Goal: Task Accomplishment & Management: Manage account settings

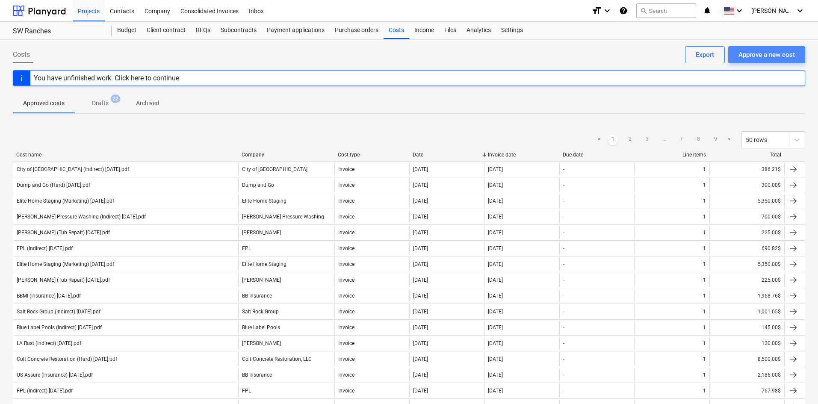
click at [765, 54] on div "Approve a new cost" at bounding box center [767, 54] width 56 height 11
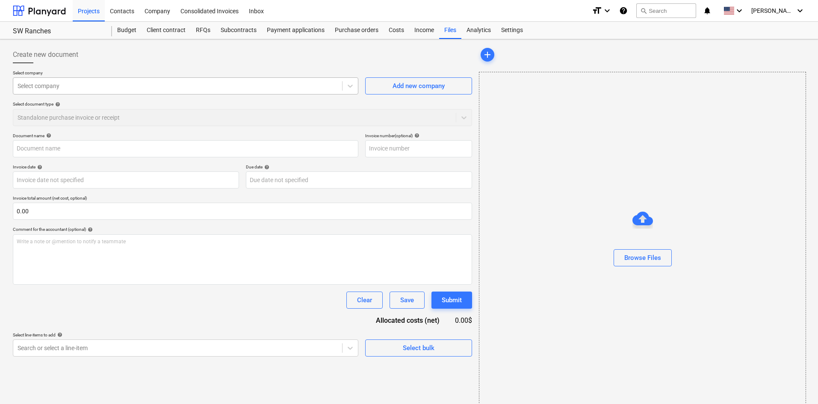
click at [201, 85] on div at bounding box center [178, 86] width 320 height 9
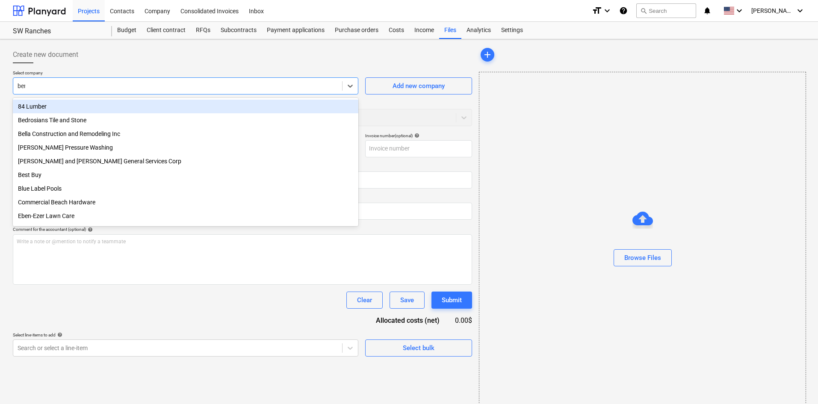
type input "bent"
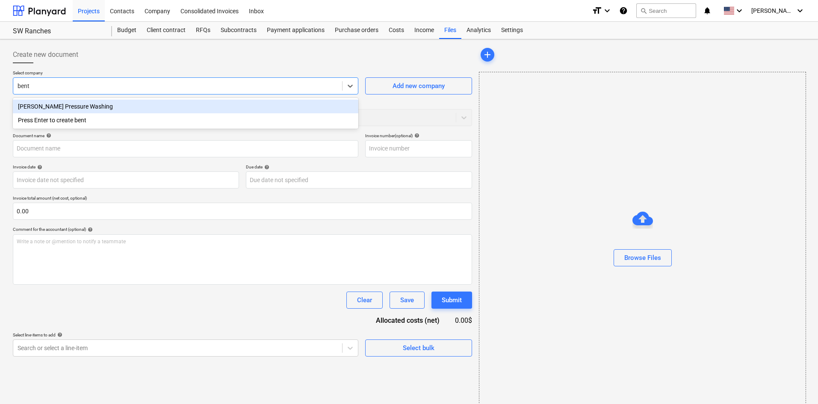
click at [183, 104] on div "[PERSON_NAME] Pressure Washing" at bounding box center [186, 107] width 346 height 14
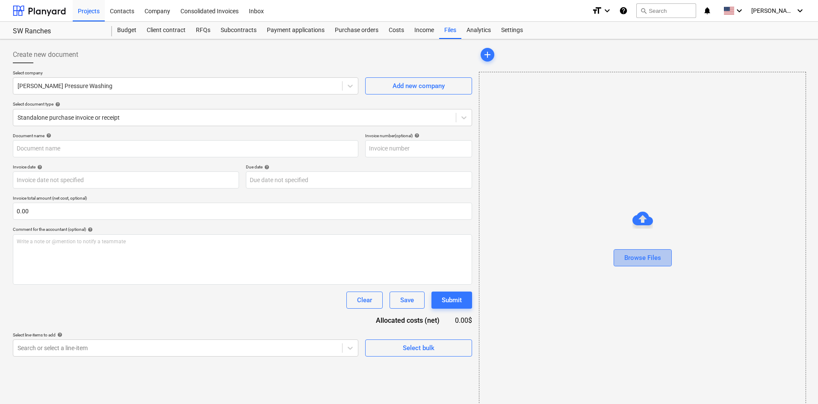
click at [658, 261] on div "Browse Files" at bounding box center [643, 257] width 37 height 11
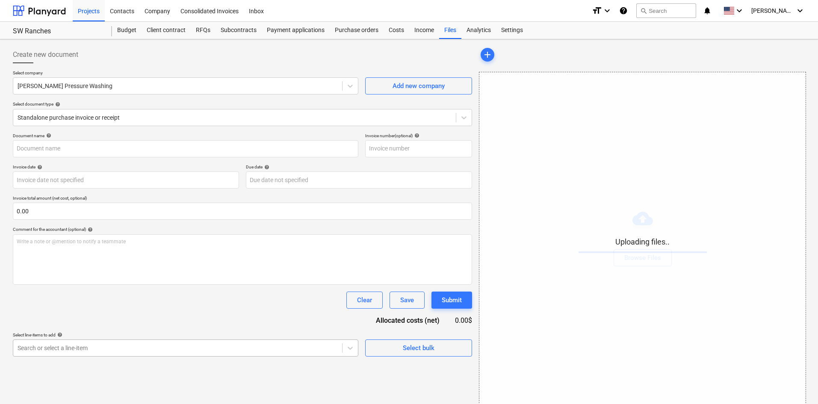
click at [135, 350] on body "Projects Contacts Company Consolidated Invoices Inbox format_size keyboard_arro…" at bounding box center [409, 202] width 818 height 404
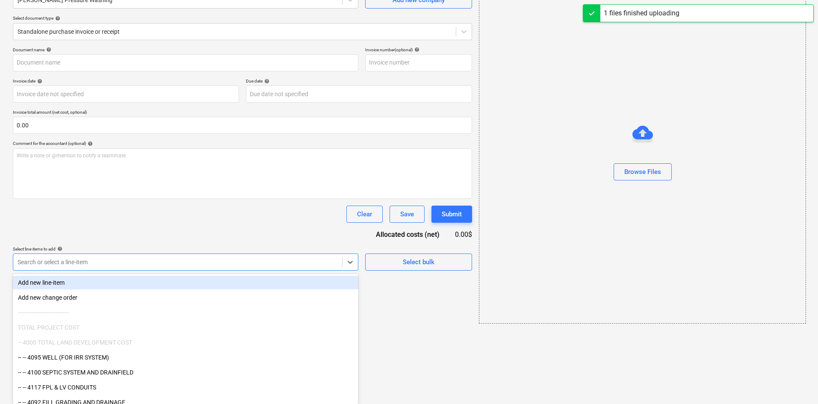
type input "[PERSON_NAME] Pressure Washing (Indirect) [DATE].pdf"
type input "i"
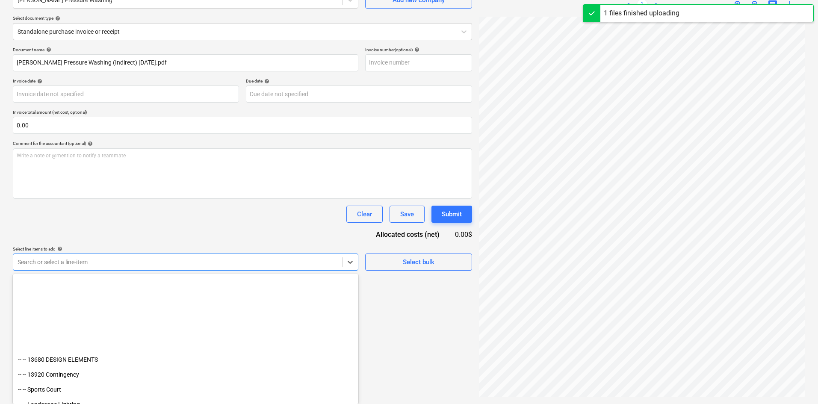
scroll to position [1040, 0]
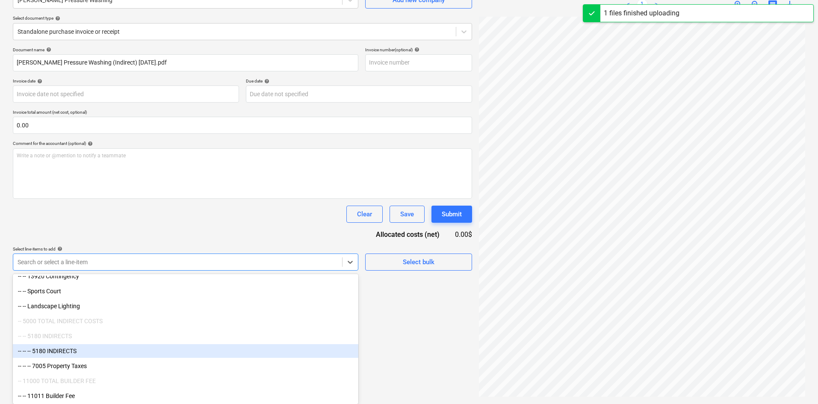
click at [110, 354] on div "-- -- -- 5180 INDIRECTS" at bounding box center [186, 351] width 346 height 14
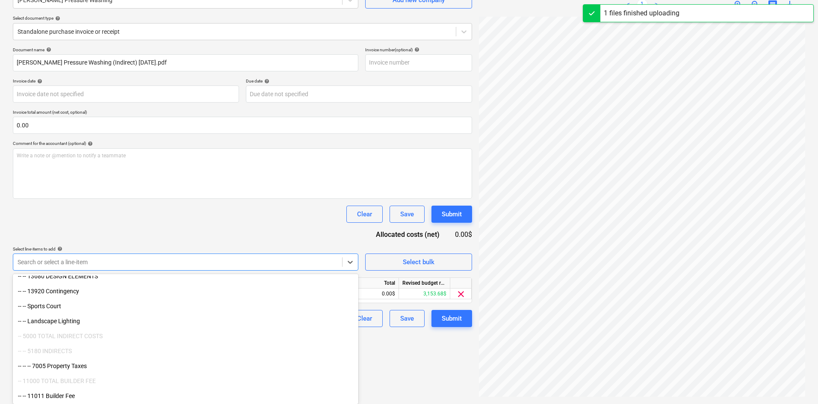
scroll to position [1025, 0]
click at [110, 354] on div "-- -- 13820 FIREPLACE -- -- 13845 [GEOGRAPHIC_DATA] -- -- 13680 DESIGN ELEMENTS…" at bounding box center [186, 340] width 346 height 128
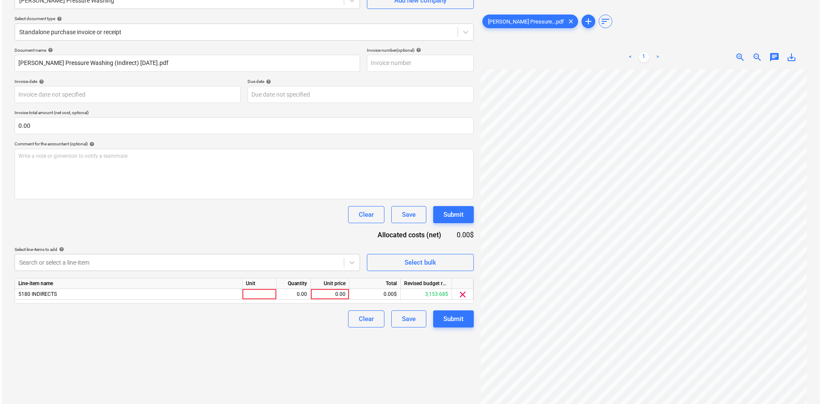
scroll to position [86, 0]
click at [184, 245] on div "Document name help [PERSON_NAME] Pressure Washing (Indirect) [DATE].pdf Invoice…" at bounding box center [242, 187] width 459 height 280
click at [319, 296] on div "0.00" at bounding box center [328, 294] width 31 height 11
type input "300"
click at [293, 334] on div "Create new document Select company [PERSON_NAME] Pressure Washing Add new compa…" at bounding box center [242, 179] width 466 height 444
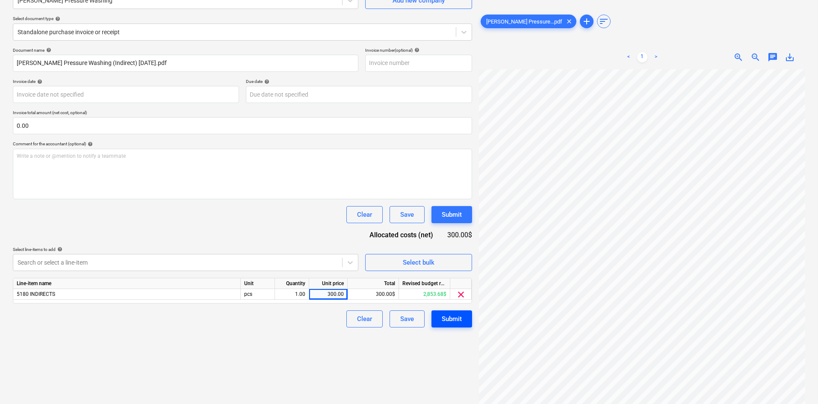
click at [450, 317] on div "Submit" at bounding box center [452, 319] width 20 height 11
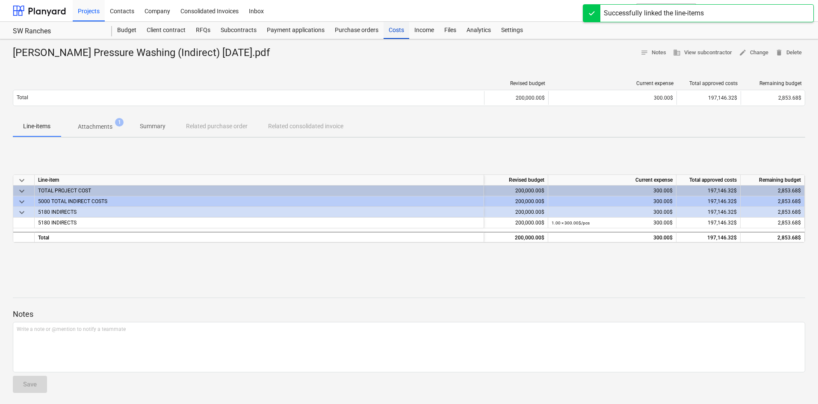
click at [399, 32] on div "Costs" at bounding box center [397, 30] width 26 height 17
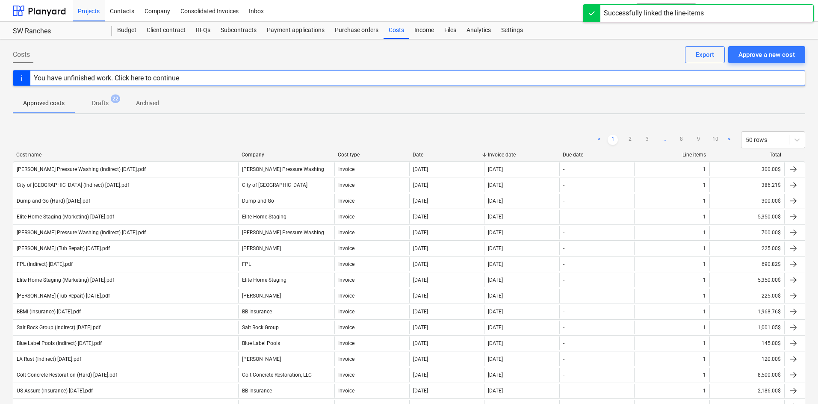
click at [764, 65] on div "Costs Approve a new cost Export" at bounding box center [409, 58] width 793 height 24
click at [761, 61] on button "Approve a new cost" at bounding box center [767, 54] width 77 height 17
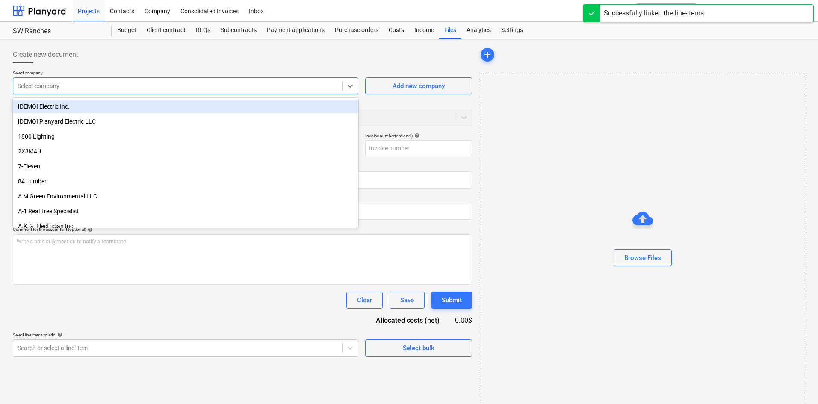
click at [68, 84] on div at bounding box center [178, 86] width 320 height 9
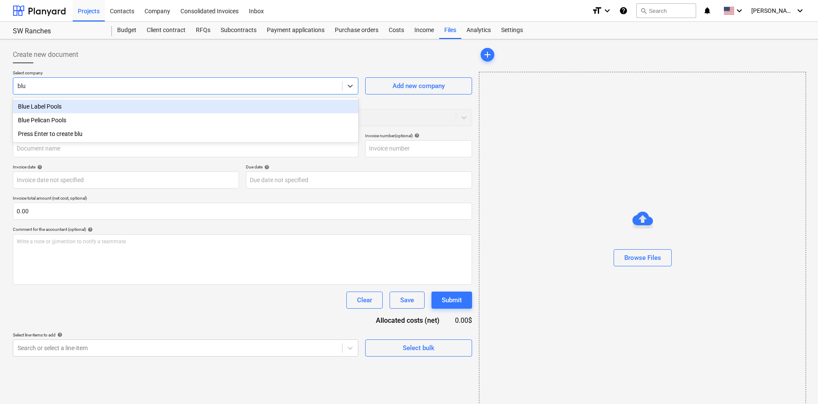
type input "blue"
click at [81, 106] on div "Blue Label Pools" at bounding box center [186, 107] width 346 height 14
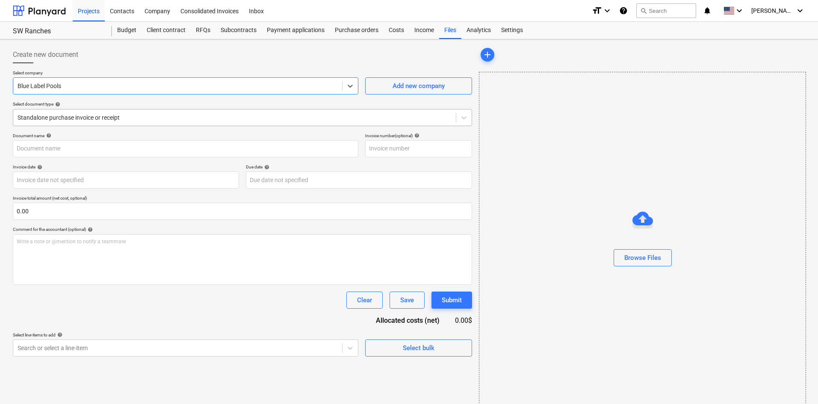
click at [77, 113] on div at bounding box center [235, 117] width 434 height 9
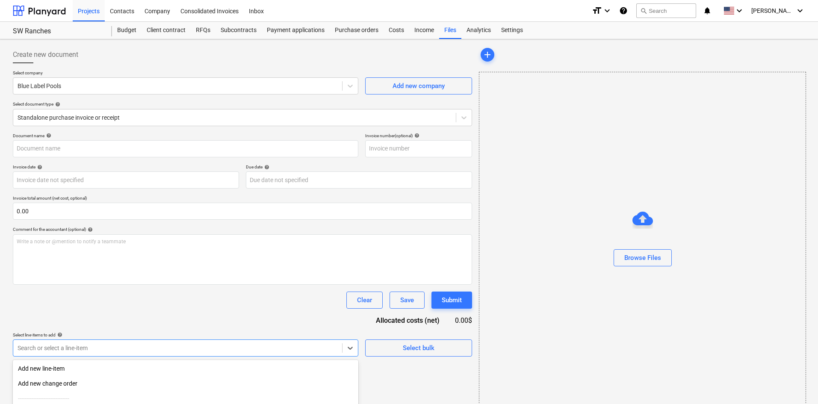
scroll to position [86, 0]
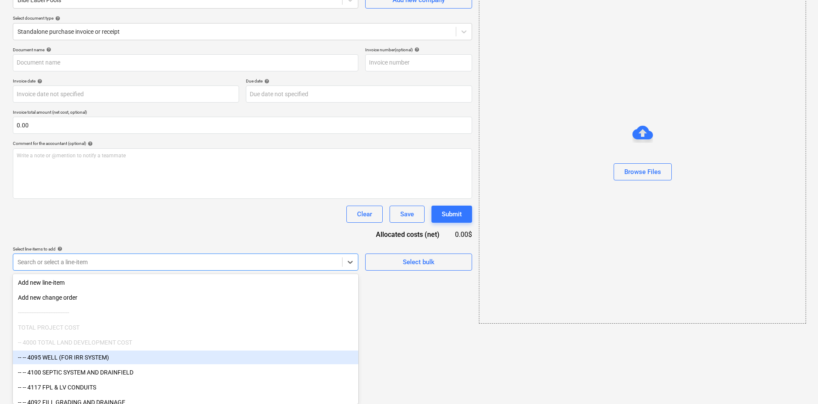
click at [93, 318] on body "Projects Contacts Company Consolidated Invoices Inbox format_size keyboard_arro…" at bounding box center [409, 116] width 818 height 404
type input "i"
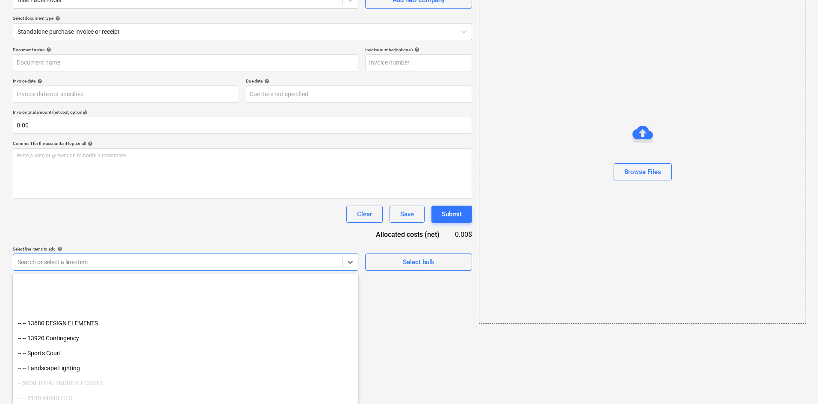
scroll to position [1040, 0]
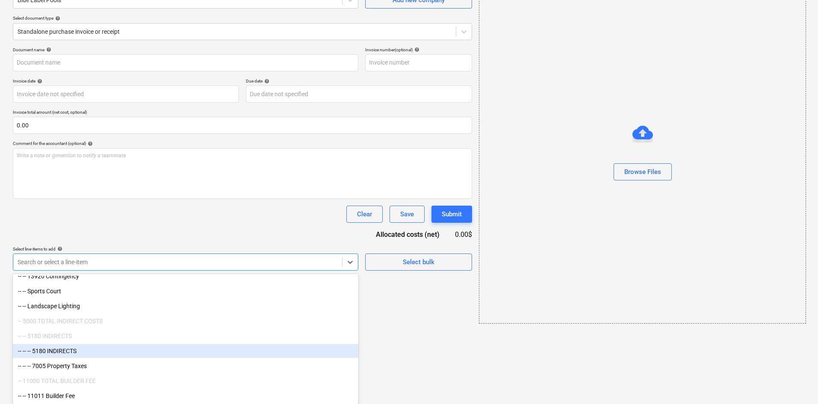
click at [113, 350] on div "-- -- -- 5180 INDIRECTS" at bounding box center [186, 351] width 346 height 14
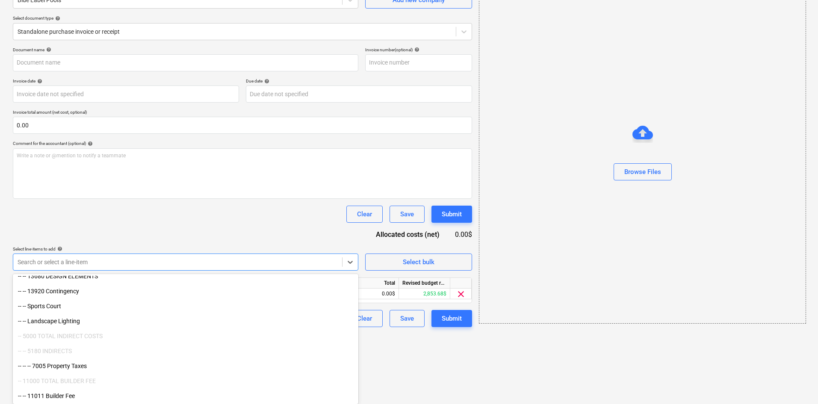
scroll to position [16, 0]
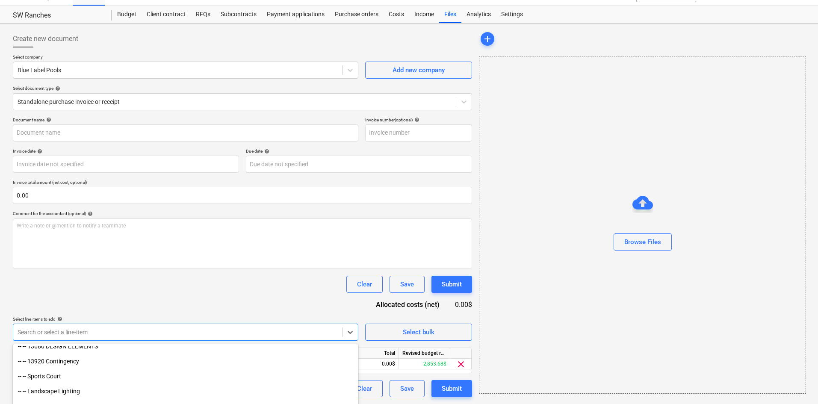
drag, startPoint x: 421, startPoint y: 357, endPoint x: 407, endPoint y: 358, distance: 13.7
click at [421, 358] on html "Projects Contacts Company Consolidated Invoices Inbox format_size keyboard_arro…" at bounding box center [409, 186] width 818 height 404
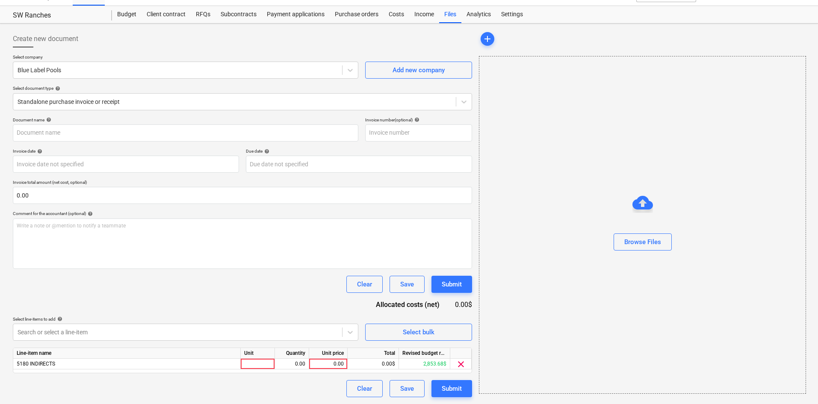
click at [323, 358] on div "Unit price" at bounding box center [328, 353] width 39 height 11
click at [325, 362] on div "0.00" at bounding box center [328, 364] width 31 height 11
type input "145"
click at [292, 302] on div "Document name help Invoice number (optional) help Invoice date help Press the d…" at bounding box center [242, 257] width 459 height 280
click at [633, 245] on div "Browse Files" at bounding box center [643, 242] width 37 height 11
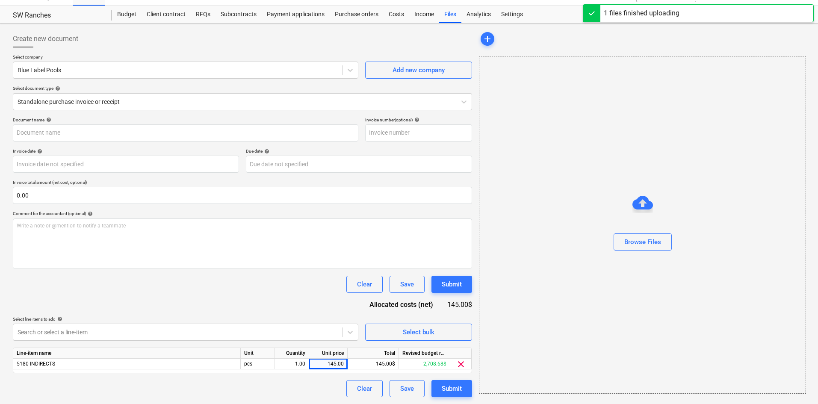
type input "Blue Label Pools (Indirect) [DATE].pdf"
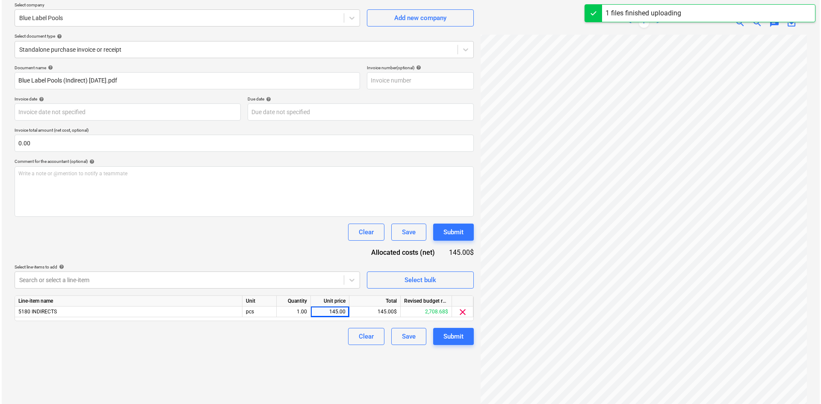
scroll to position [86, 0]
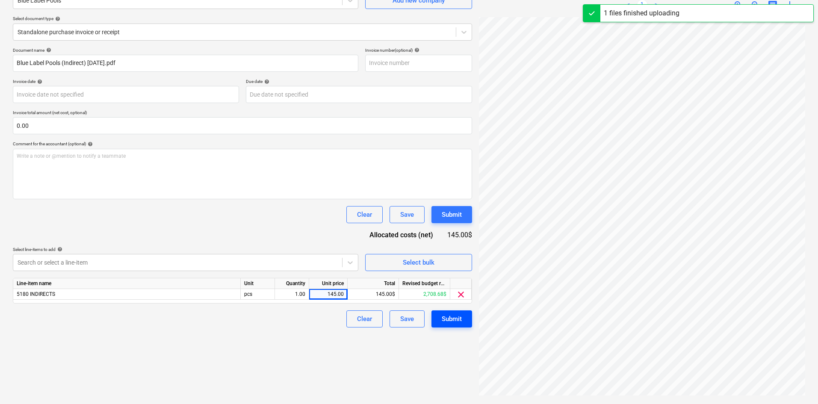
click at [453, 318] on div "Submit" at bounding box center [452, 319] width 20 height 11
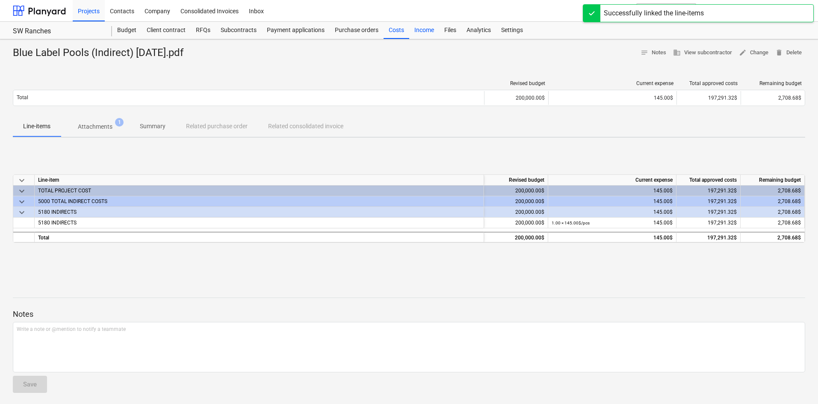
click at [391, 33] on div "Costs" at bounding box center [397, 30] width 26 height 17
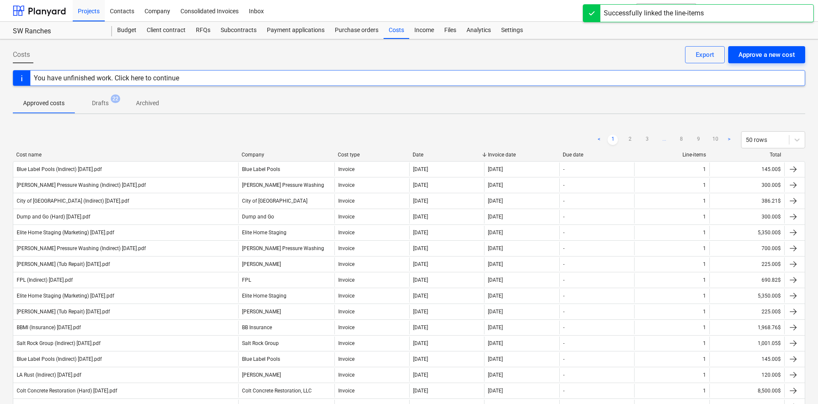
click at [754, 58] on div "Approve a new cost" at bounding box center [767, 54] width 56 height 11
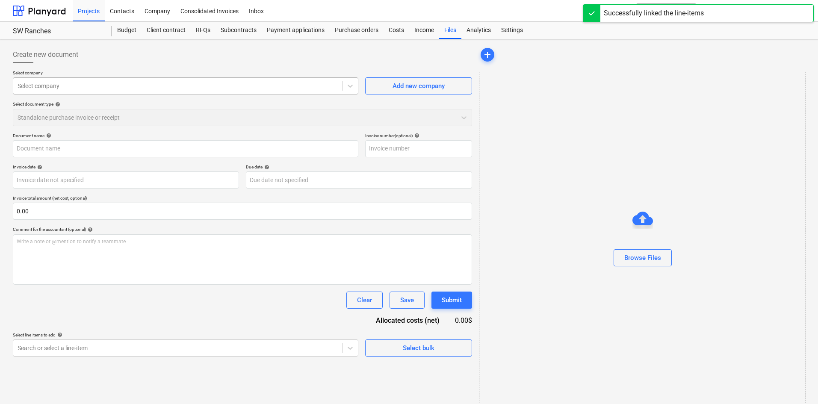
click at [86, 84] on div at bounding box center [178, 86] width 320 height 9
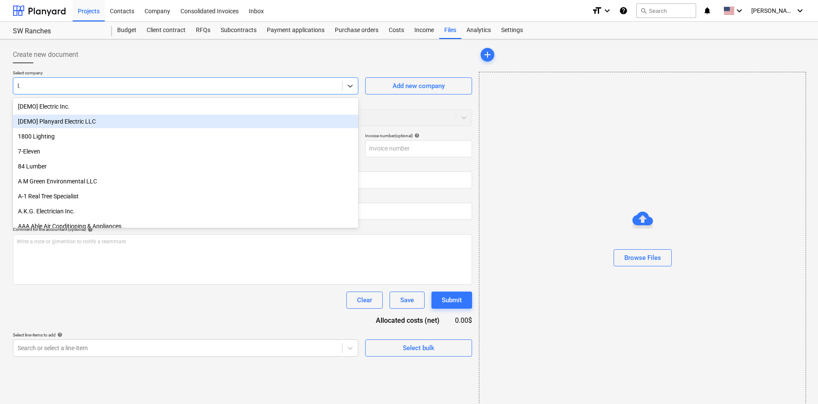
type input "l.a"
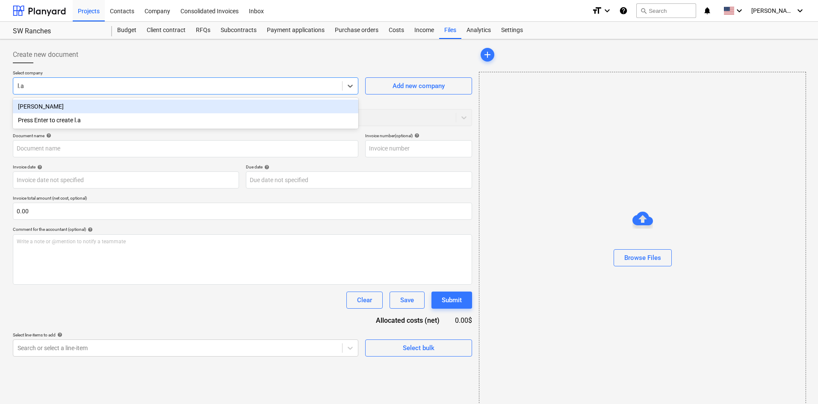
click at [95, 105] on div "[PERSON_NAME]" at bounding box center [186, 107] width 346 height 14
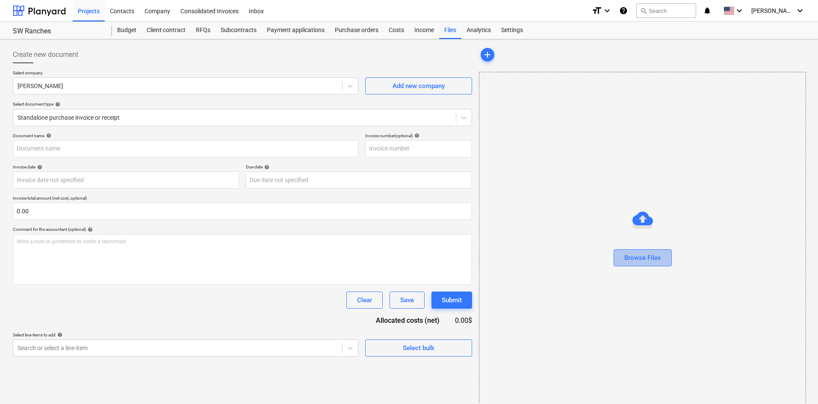
click at [647, 254] on div "Browse Files" at bounding box center [643, 257] width 37 height 11
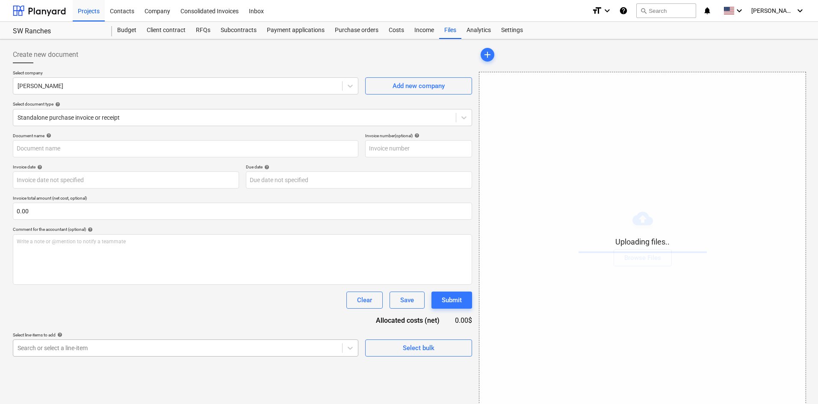
scroll to position [86, 0]
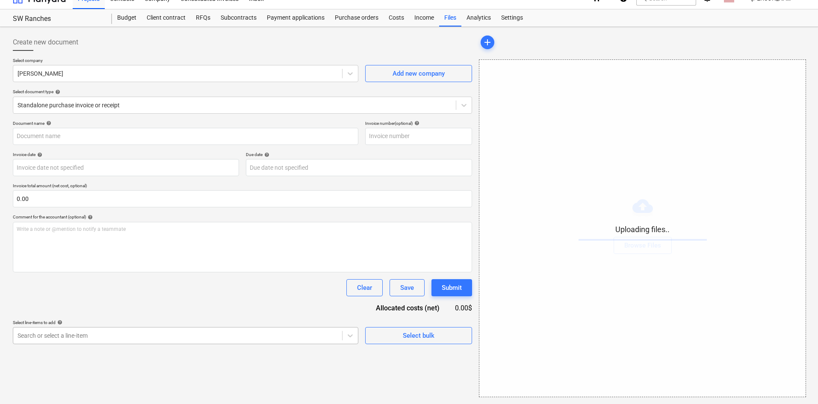
click at [102, 346] on body "Projects Contacts Company Consolidated Invoices Inbox format_size keyboard_arro…" at bounding box center [409, 190] width 818 height 404
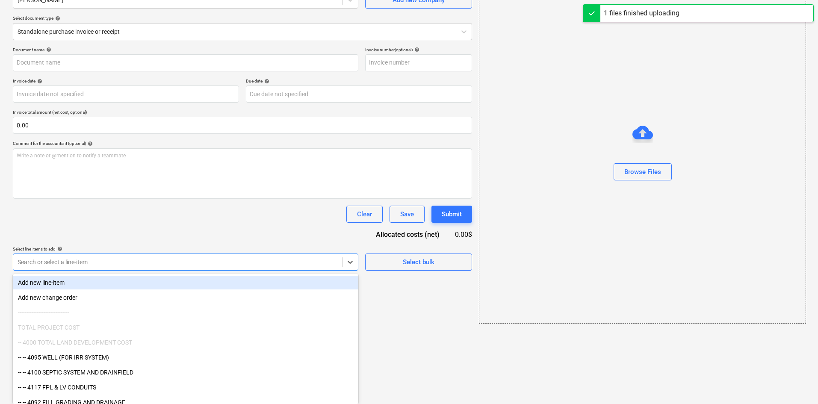
type input "[PERSON_NAME] (Indirect) [DATE].pdf"
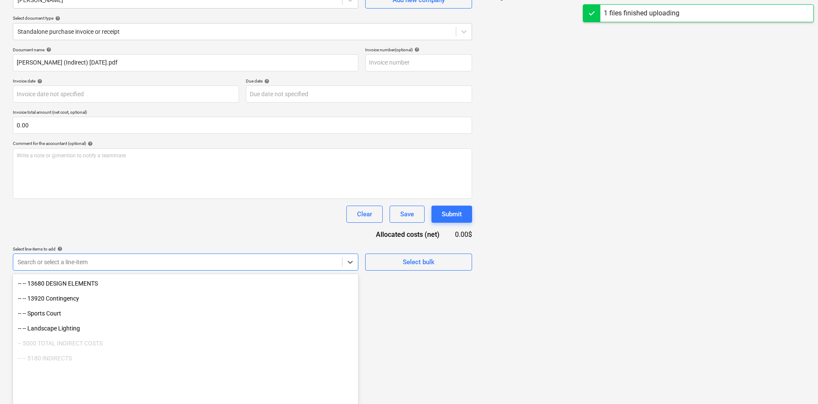
scroll to position [1040, 0]
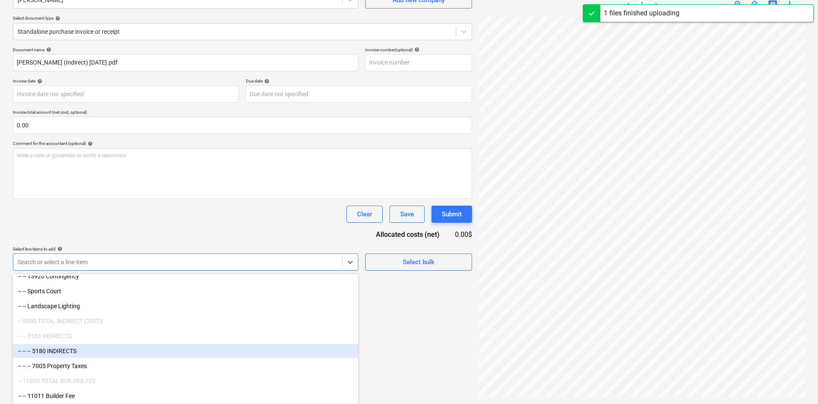
drag, startPoint x: 102, startPoint y: 346, endPoint x: 77, endPoint y: 357, distance: 28.1
click at [78, 352] on div "-- -- -- 5180 INDIRECTS" at bounding box center [186, 351] width 346 height 14
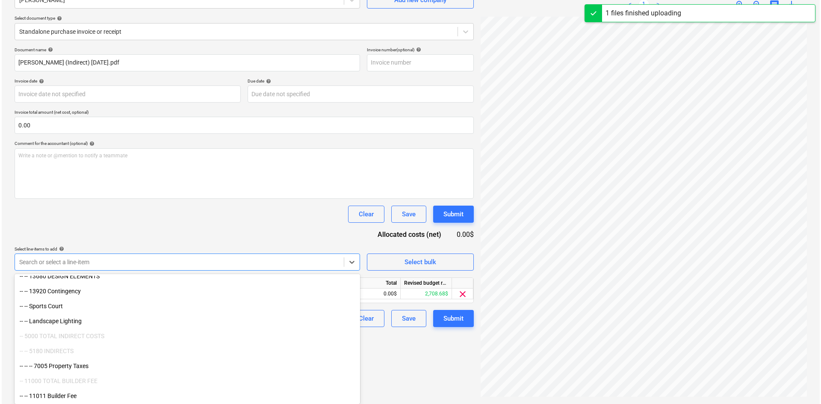
scroll to position [86, 0]
click at [187, 226] on div "Document name help [PERSON_NAME] (Indirect) [DATE].pdf Invoice number (optional…" at bounding box center [242, 187] width 459 height 280
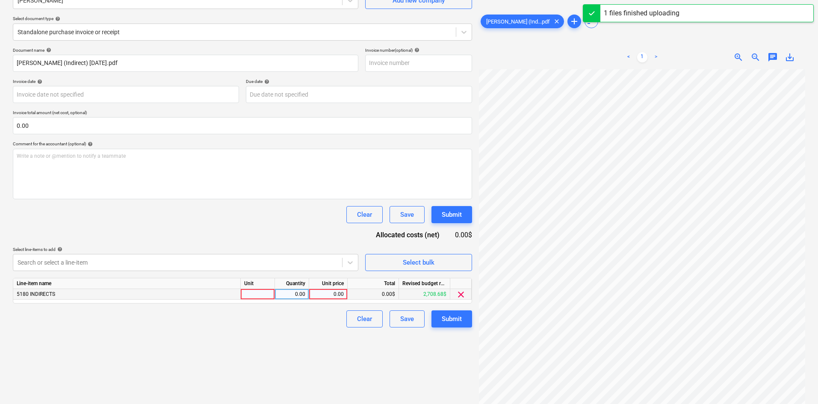
click at [320, 296] on div "0.00" at bounding box center [328, 294] width 31 height 11
type input "120"
click at [323, 329] on div "Create new document Select company L.A. Rust Add new company Select document ty…" at bounding box center [242, 179] width 466 height 444
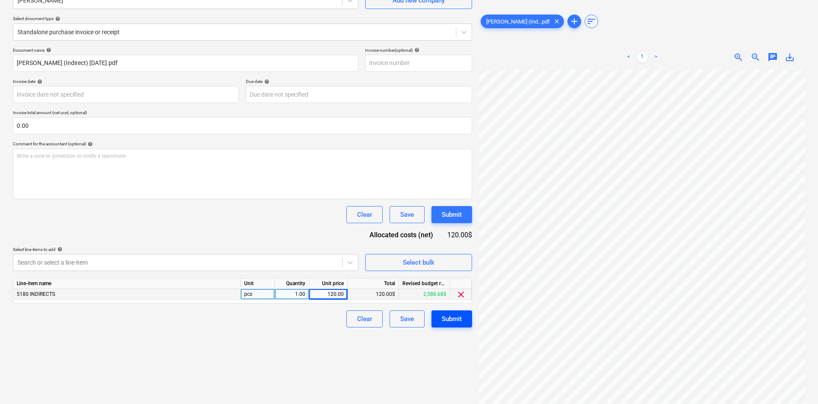
click at [443, 320] on div "Submit" at bounding box center [452, 319] width 20 height 11
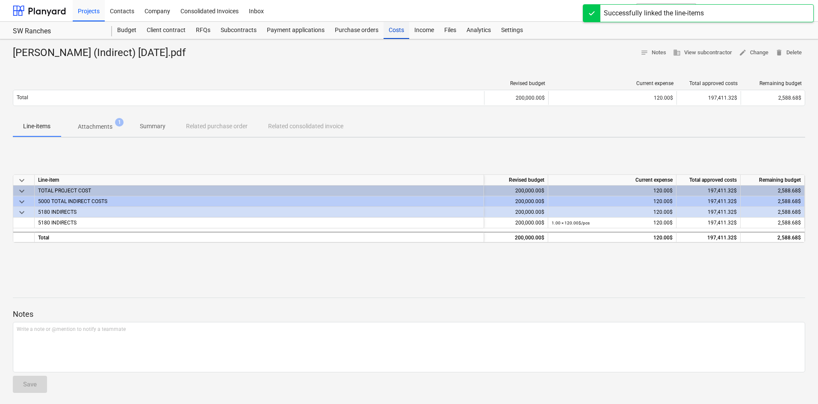
click at [400, 36] on div "Costs" at bounding box center [397, 30] width 26 height 17
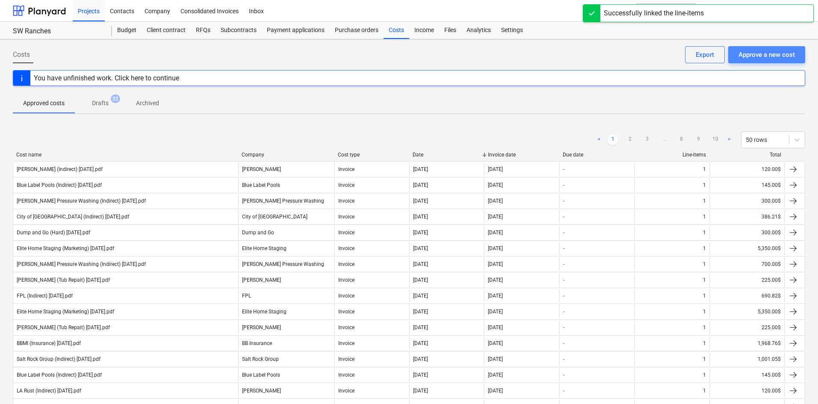
click at [776, 57] on div "Approve a new cost" at bounding box center [767, 54] width 56 height 11
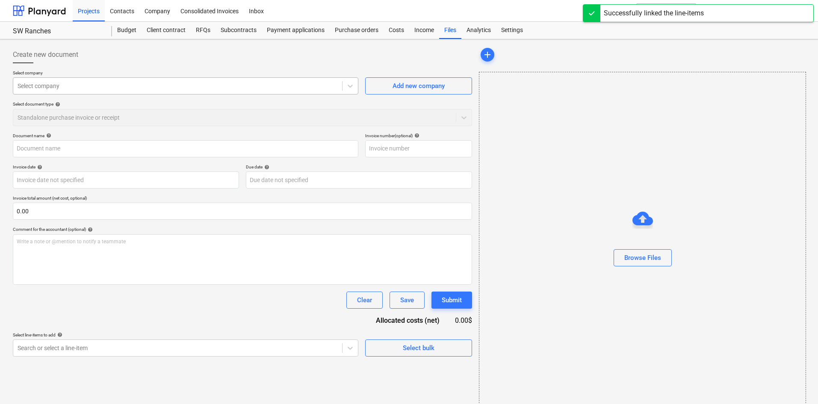
click at [101, 86] on div at bounding box center [178, 86] width 320 height 9
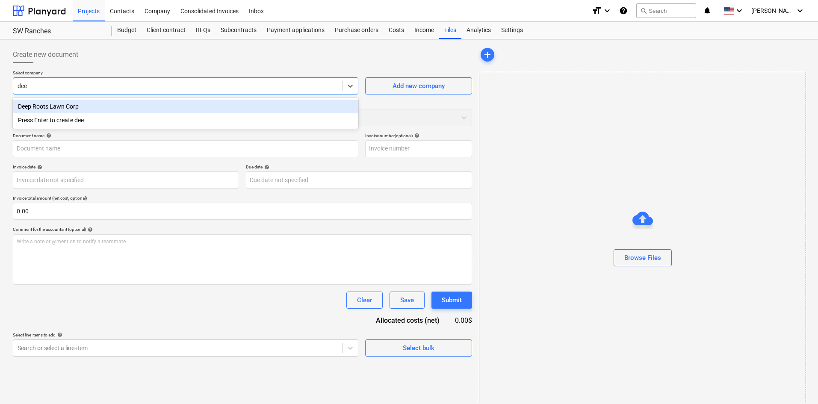
type input "deep"
click at [117, 108] on div "Deep Roots Lawn Corp" at bounding box center [186, 107] width 346 height 14
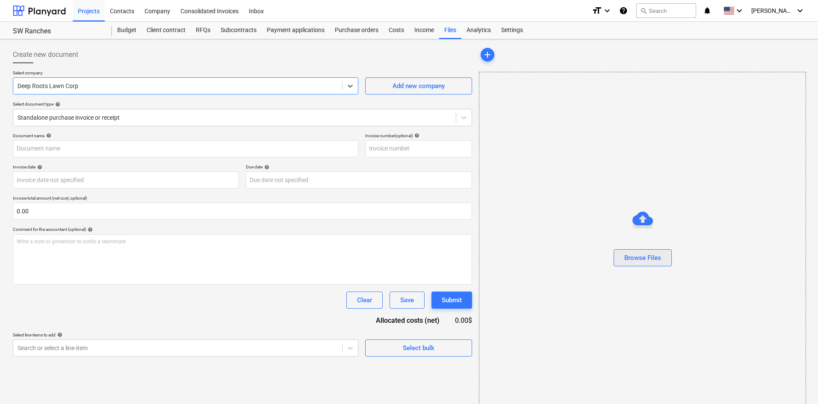
click at [660, 252] on button "Browse Files" at bounding box center [643, 257] width 58 height 17
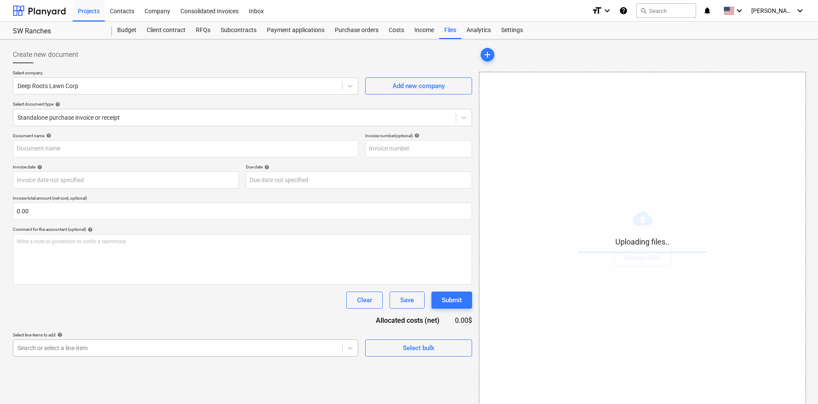
scroll to position [86, 0]
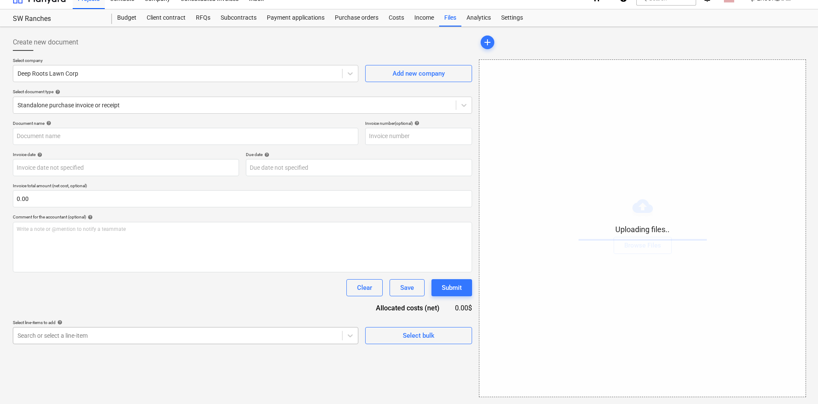
click at [175, 352] on body "Projects Contacts Company Consolidated Invoices Inbox format_size keyboard_arro…" at bounding box center [409, 190] width 818 height 404
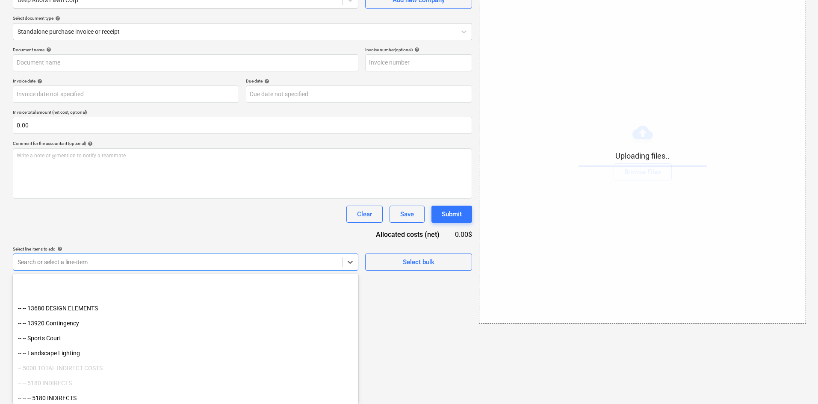
scroll to position [1040, 0]
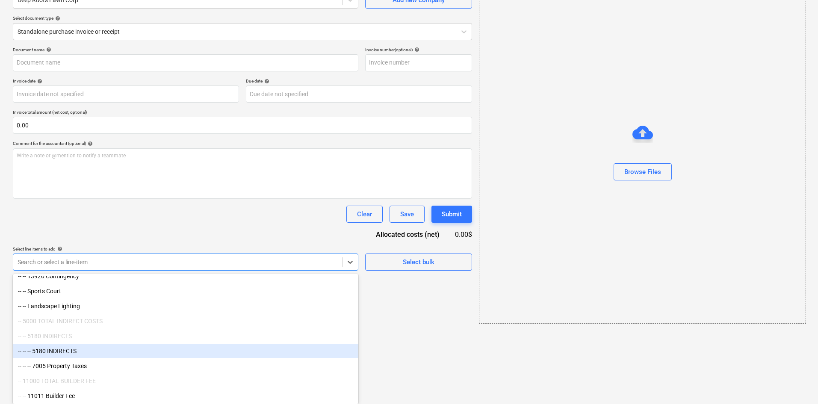
type input "Deep Roots Lawn (Indirect) [DATE].pdf"
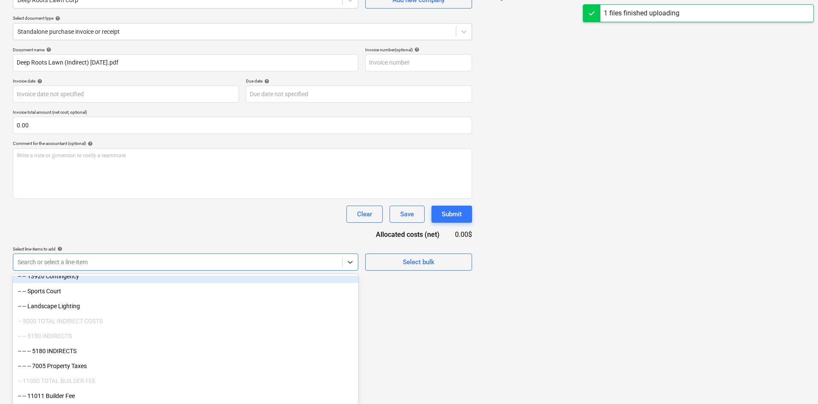
click at [197, 210] on div "Document name help Deep Roots Lawn (Indirect) [DATE].pdf Invoice number (option…" at bounding box center [242, 159] width 459 height 224
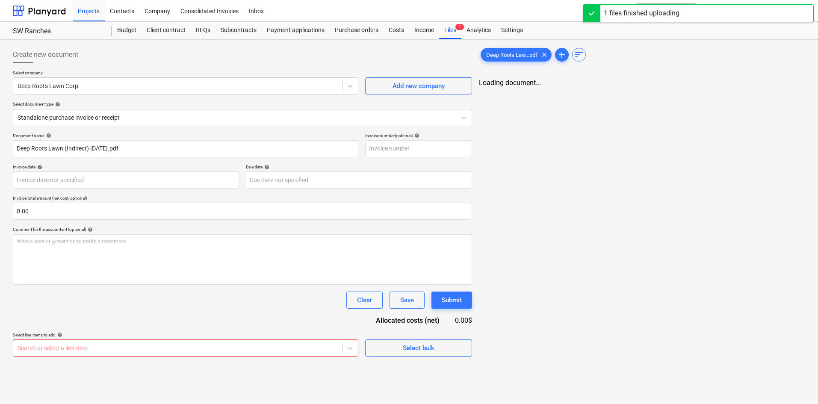
click at [235, 351] on body "Projects Contacts Company Consolidated Invoices Inbox format_size keyboard_arro…" at bounding box center [409, 202] width 818 height 404
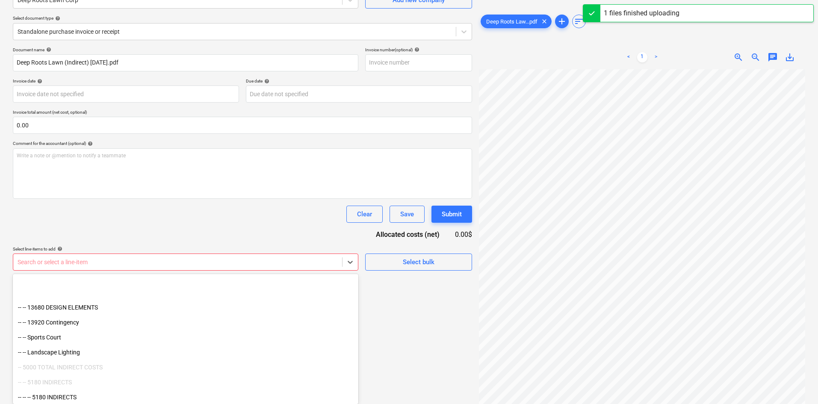
scroll to position [1040, 0]
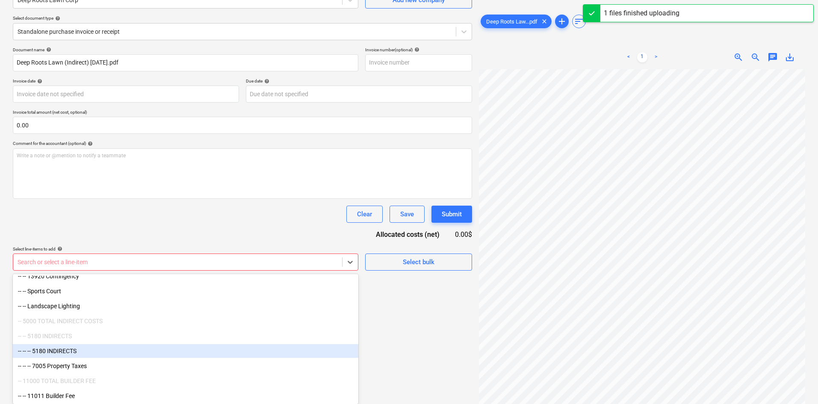
click at [91, 352] on div "-- -- -- 5180 INDIRECTS" at bounding box center [186, 351] width 346 height 14
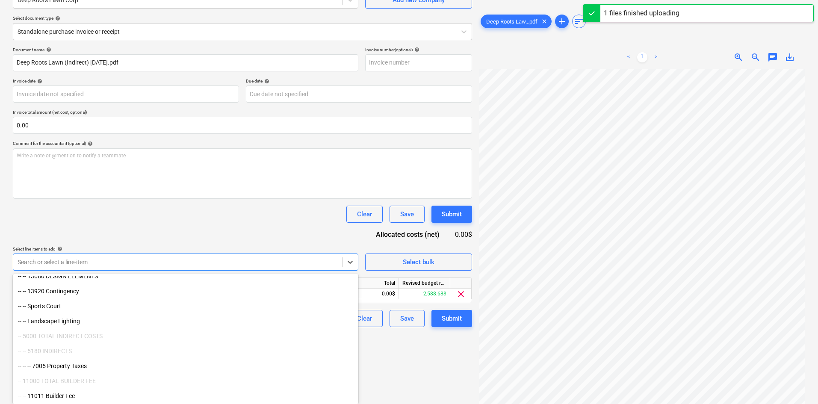
scroll to position [1025, 0]
click at [240, 220] on div "Clear Save Submit" at bounding box center [242, 214] width 459 height 17
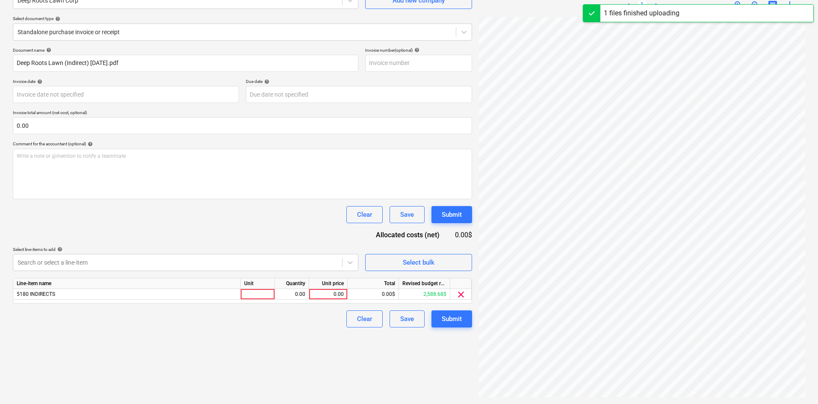
click at [331, 289] on div "Unit price" at bounding box center [328, 283] width 39 height 11
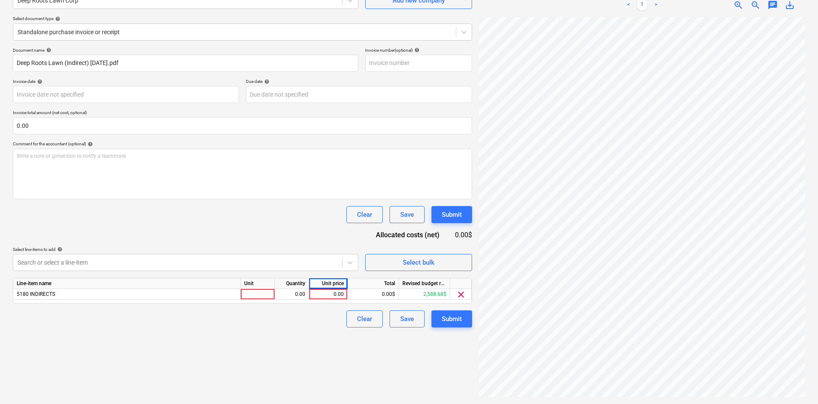
click at [332, 302] on div "Line-item name Unit Quantity Unit price Total Revised budget remaining 5180 IND…" at bounding box center [242, 291] width 459 height 26
click at [335, 293] on div "0.00" at bounding box center [328, 294] width 31 height 11
type input "500"
click at [317, 333] on div "Create new document Select company Deep Roots Lawn Corp Add new company Select …" at bounding box center [242, 179] width 466 height 444
click at [437, 322] on button "Submit" at bounding box center [452, 319] width 41 height 17
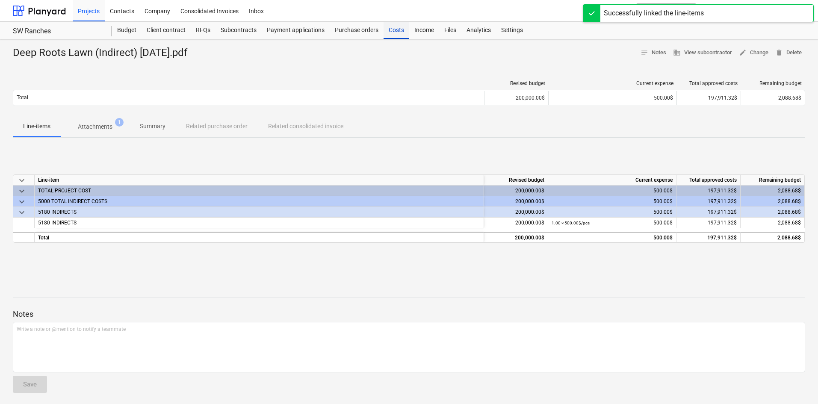
click at [390, 38] on div "Costs" at bounding box center [397, 30] width 26 height 17
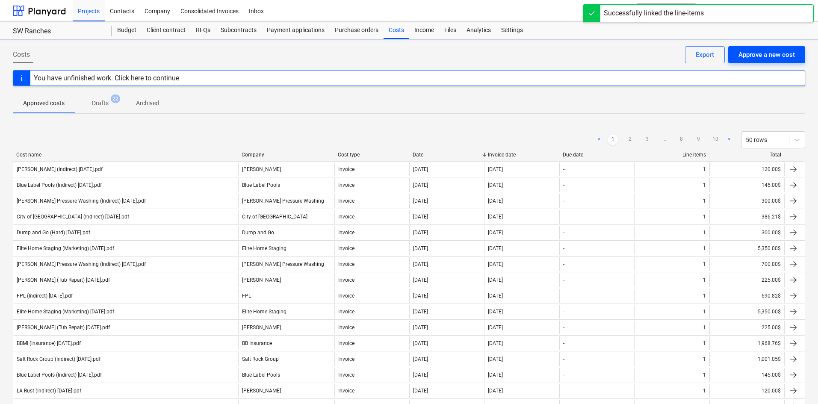
click at [783, 55] on div "Approve a new cost" at bounding box center [767, 54] width 56 height 11
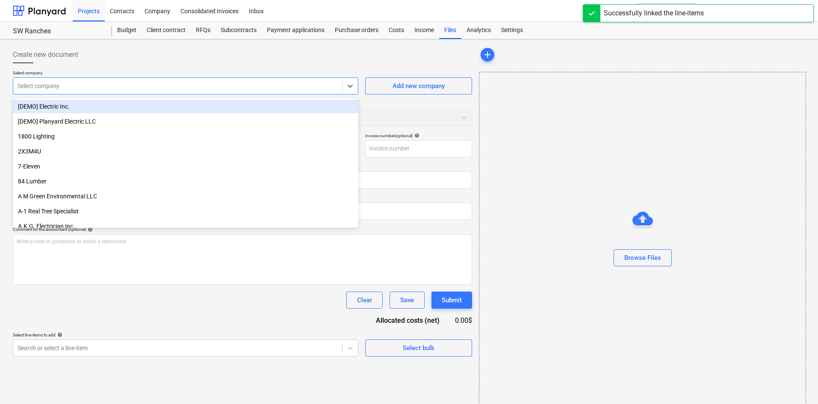
click at [131, 89] on div at bounding box center [178, 86] width 320 height 9
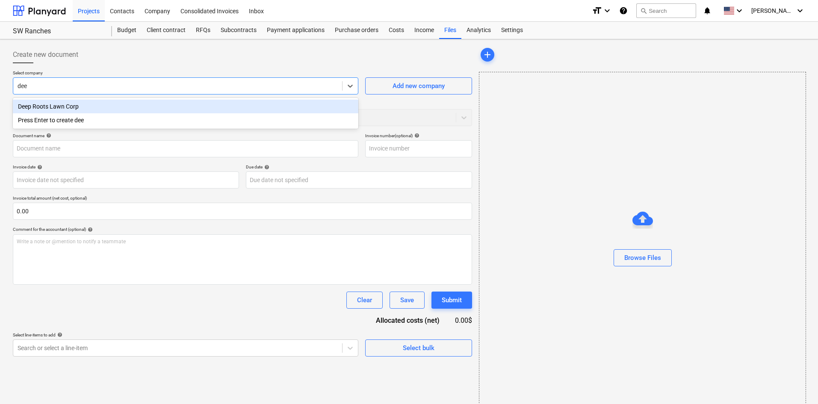
type input "deep"
click at [150, 109] on div "Deep Roots Lawn Corp" at bounding box center [186, 107] width 346 height 14
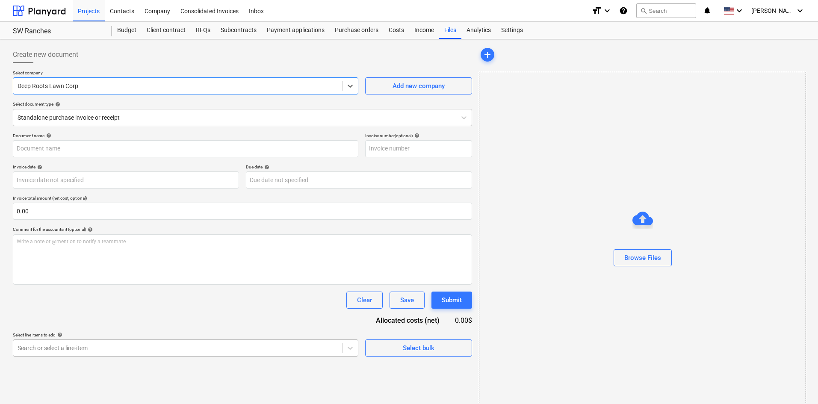
click at [101, 346] on body "Projects Contacts Company Consolidated Invoices Inbox format_size keyboard_arro…" at bounding box center [409, 202] width 818 height 404
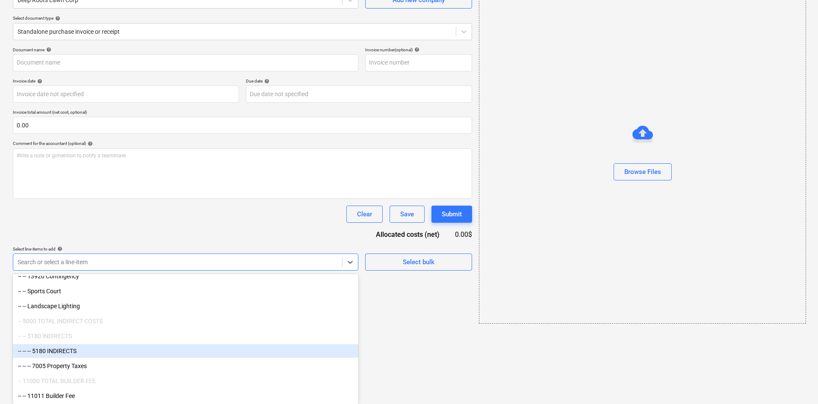
click at [70, 349] on div "-- -- -- 5180 INDIRECTS" at bounding box center [186, 351] width 346 height 14
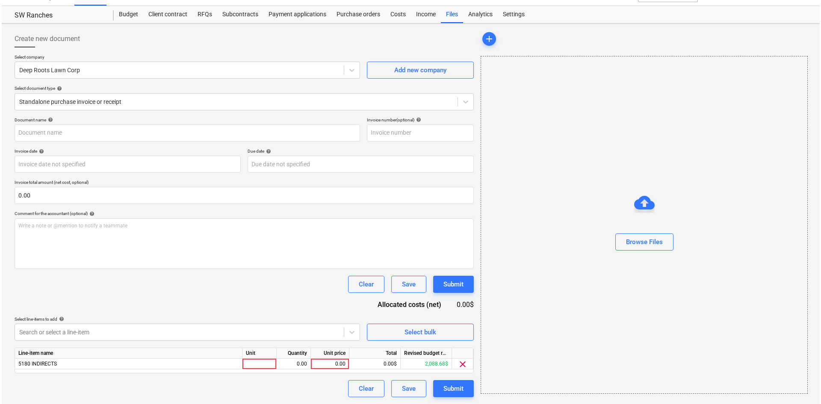
scroll to position [16, 0]
click at [200, 220] on div "Document name help Invoice number (optional) help Invoice date help Press the d…" at bounding box center [242, 257] width 459 height 280
click at [326, 365] on div "0.00" at bounding box center [328, 364] width 31 height 11
type input "500"
click at [287, 300] on div "Document name help Invoice number (optional) help Invoice date help Press the d…" at bounding box center [242, 257] width 459 height 280
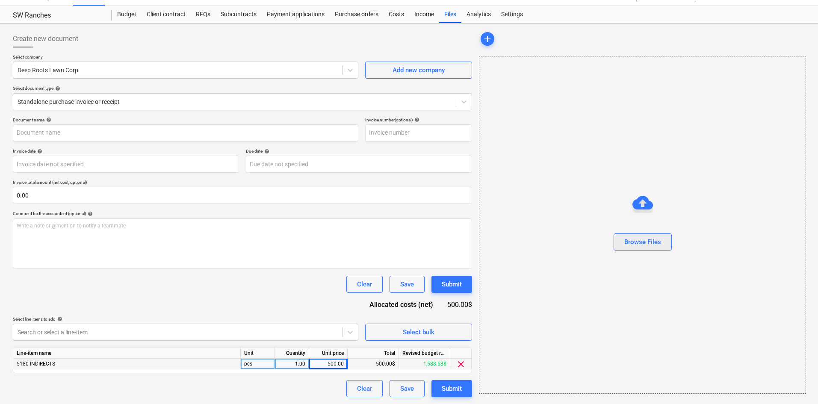
click at [667, 243] on button "Browse Files" at bounding box center [643, 242] width 58 height 17
type input "Deep Roots Lawn (Indirect) [DATE].pdf"
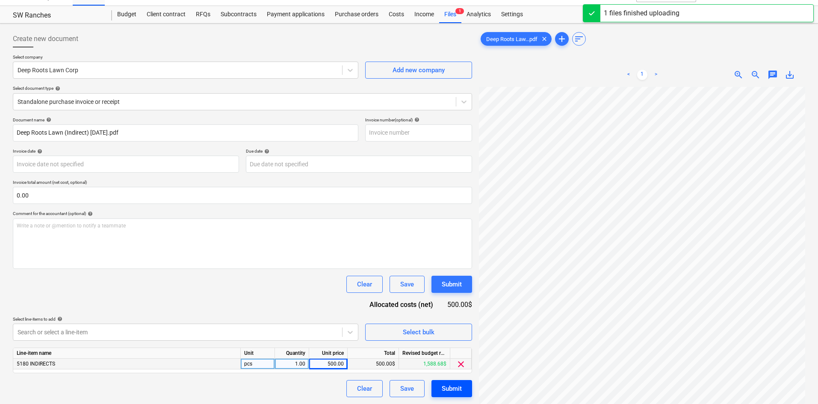
click at [457, 391] on div "Submit" at bounding box center [452, 388] width 20 height 11
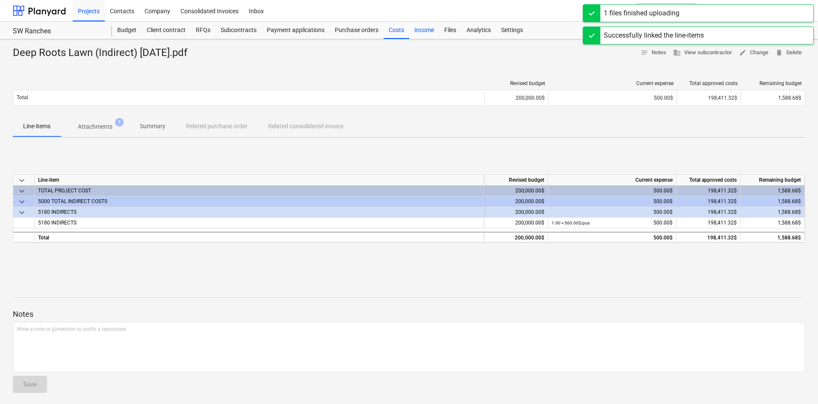
click at [400, 29] on div "Costs" at bounding box center [397, 30] width 26 height 17
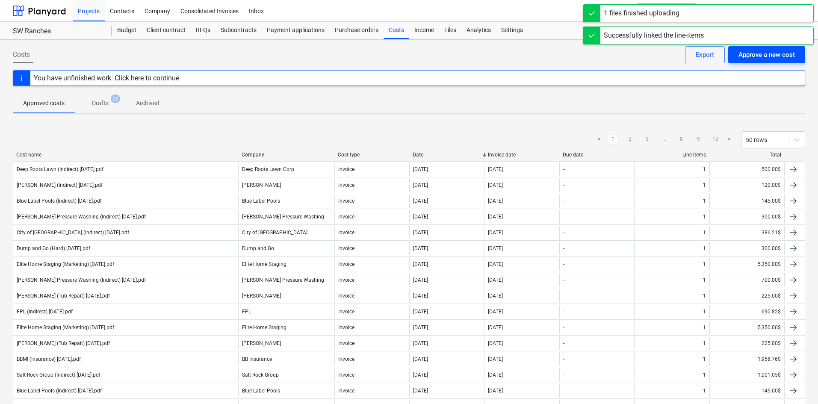
click at [778, 56] on div "Approve a new cost" at bounding box center [767, 54] width 56 height 11
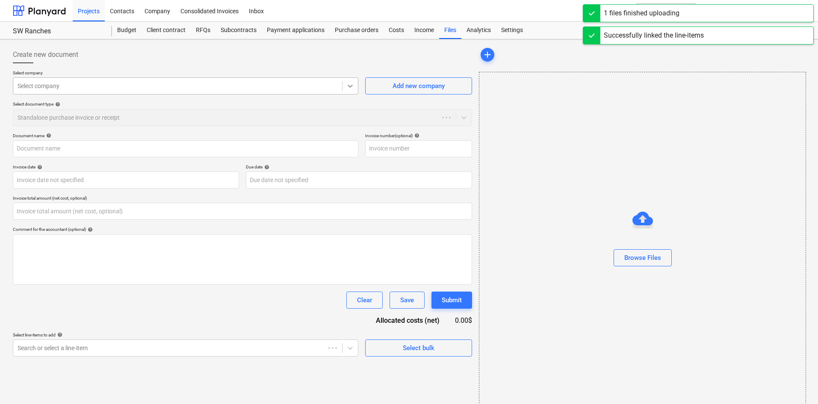
type input "0.00"
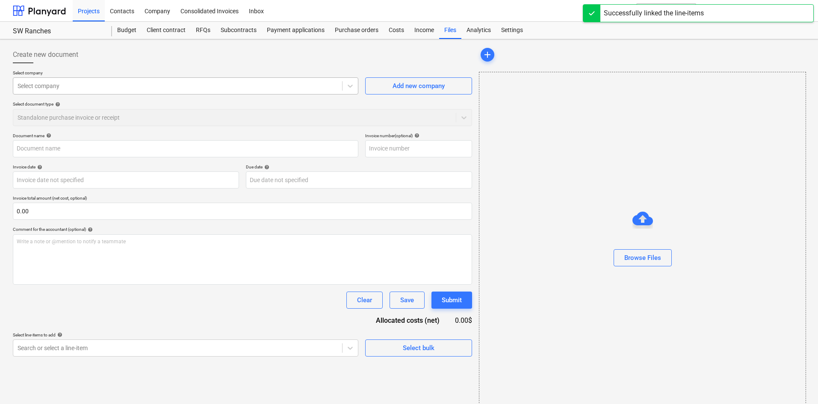
click at [66, 91] on div "Select company" at bounding box center [177, 86] width 329 height 12
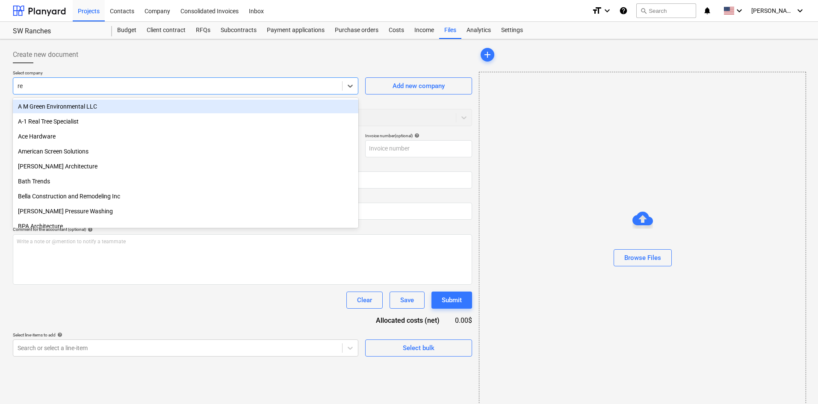
type input "r"
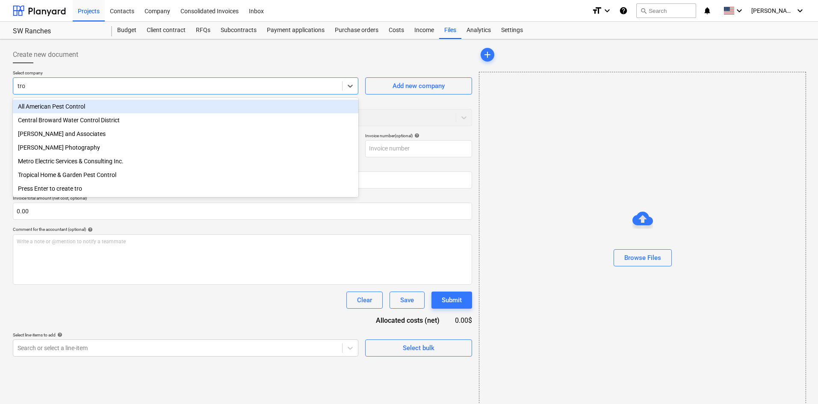
type input "trop"
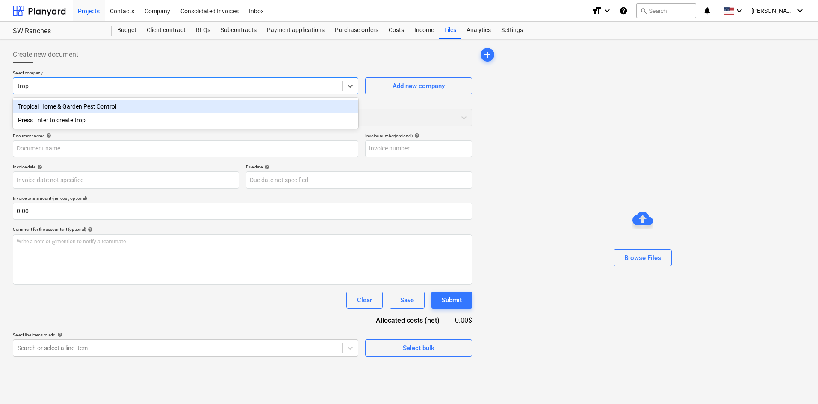
click at [117, 109] on div "Tropical Home & Garden Pest Control" at bounding box center [186, 107] width 346 height 14
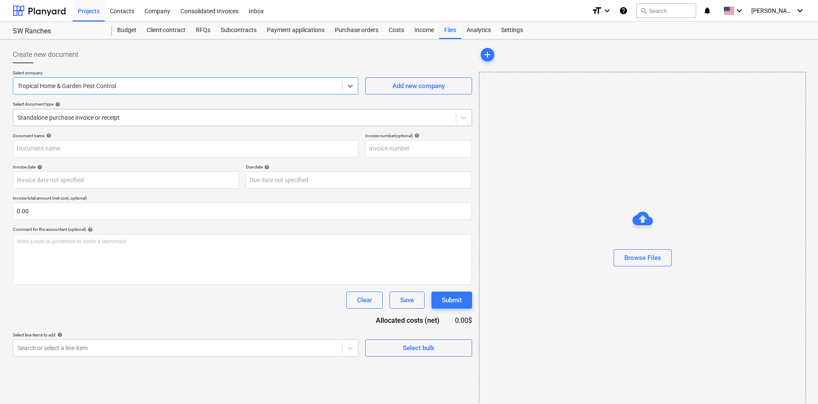
click at [120, 118] on div at bounding box center [235, 117] width 434 height 9
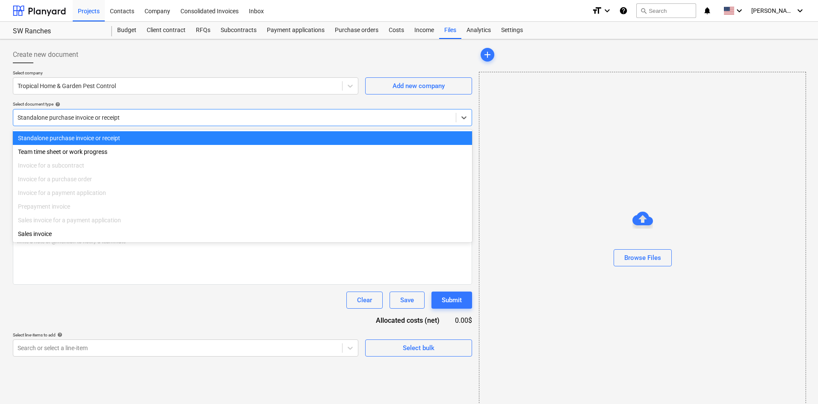
click at [120, 118] on div at bounding box center [235, 117] width 434 height 9
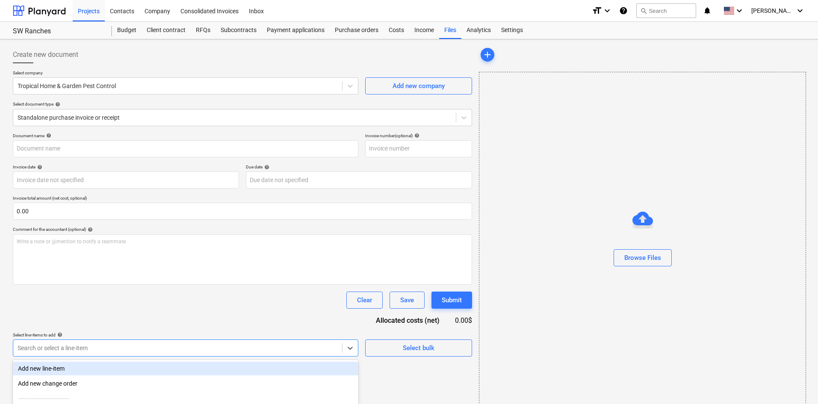
scroll to position [86, 0]
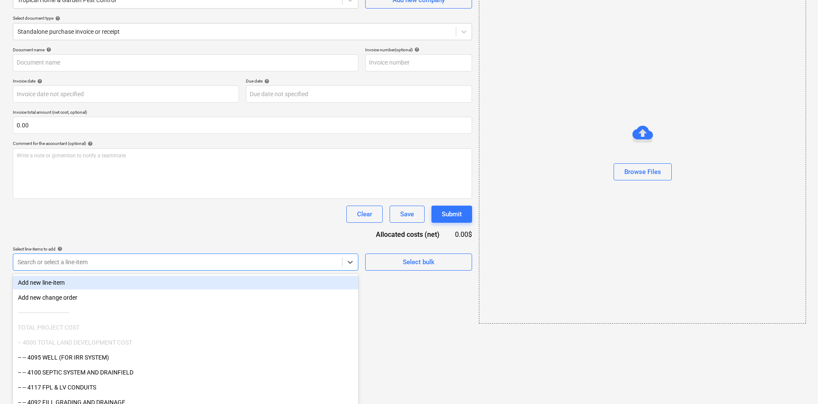
click at [118, 318] on body "Projects Contacts Company Consolidated Invoices Inbox format_size keyboard_arro…" at bounding box center [409, 116] width 818 height 404
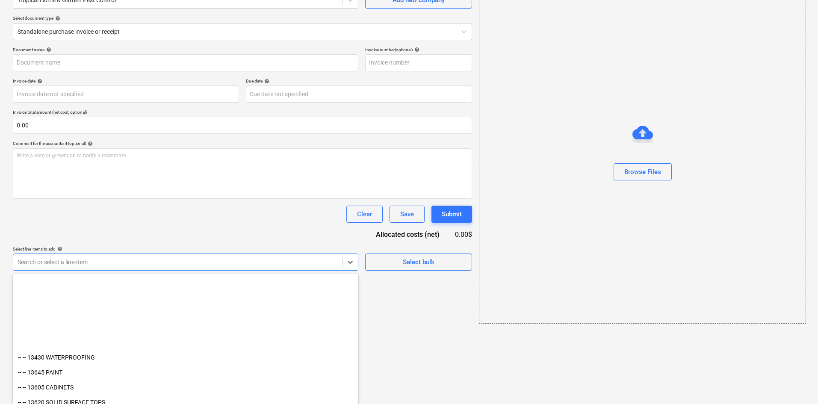
scroll to position [1040, 0]
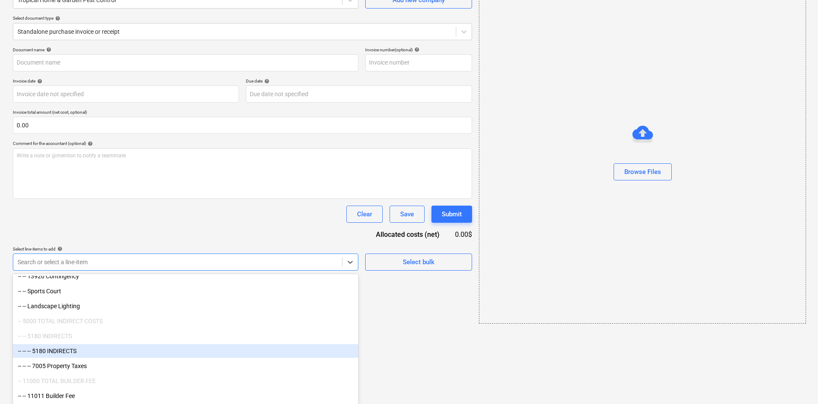
click at [98, 352] on div "-- -- -- 5180 INDIRECTS" at bounding box center [186, 351] width 346 height 14
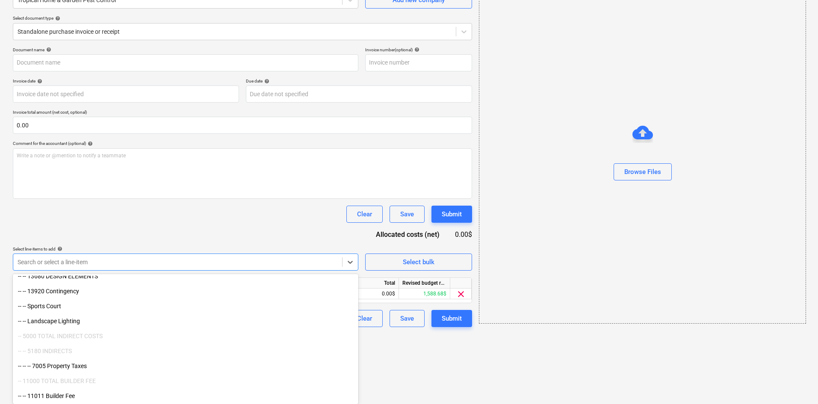
scroll to position [1025, 0]
click at [217, 218] on div "Document name help Invoice number (optional) help Invoice date help Press the d…" at bounding box center [242, 187] width 459 height 280
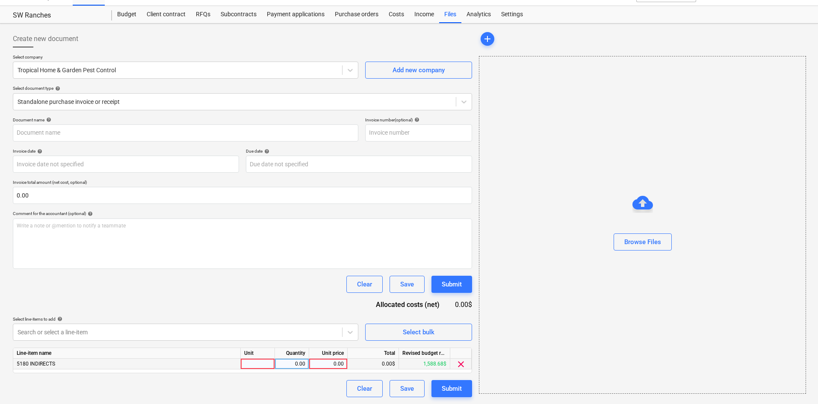
click at [330, 366] on div "0.00" at bounding box center [328, 364] width 31 height 11
type input "85.60"
click at [303, 308] on div "Document name help Invoice number (optional) help Invoice date help Press the d…" at bounding box center [242, 257] width 459 height 280
click at [450, 388] on div "Submit" at bounding box center [452, 388] width 20 height 11
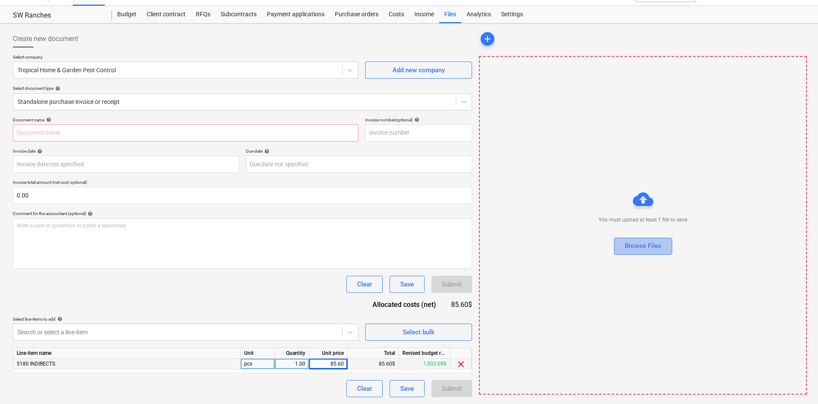
click at [640, 240] on button "Browse Files" at bounding box center [643, 246] width 58 height 17
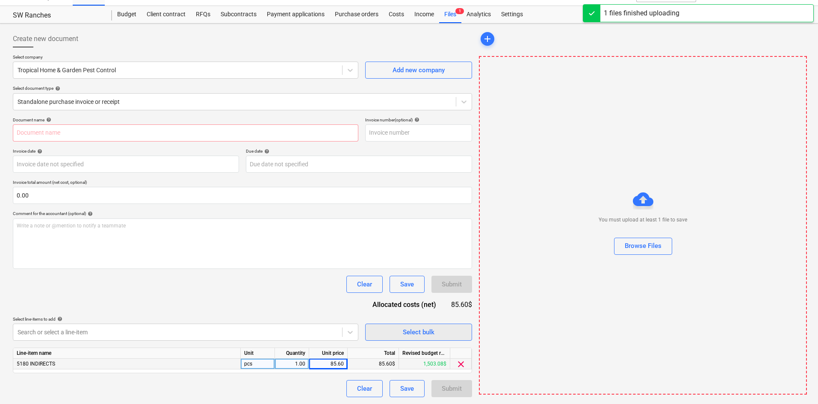
type input "Tropical Home & Garden Pest Control (Indirect) [DATE].pdf"
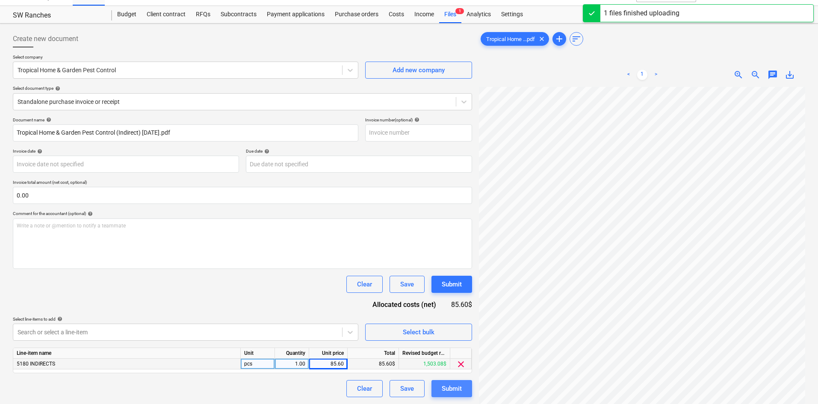
click at [448, 387] on div "Submit" at bounding box center [452, 388] width 20 height 11
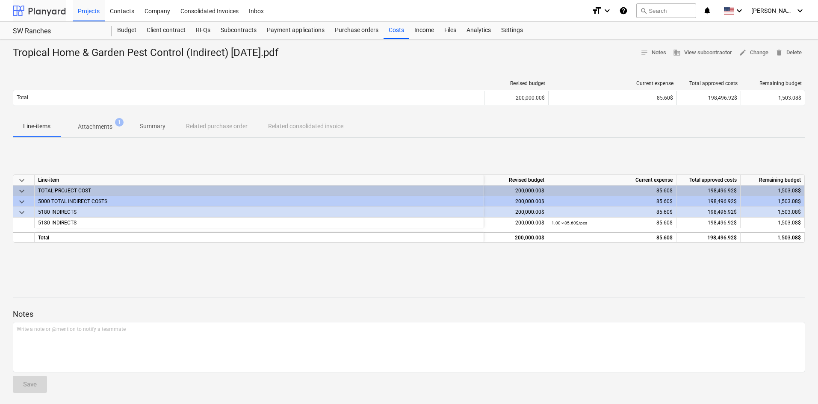
click at [42, 12] on div at bounding box center [39, 10] width 53 height 21
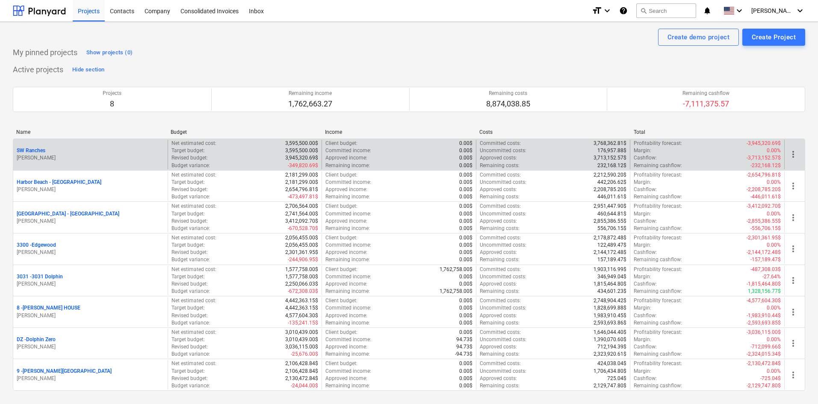
click at [65, 154] on p "[PERSON_NAME]" at bounding box center [91, 157] width 148 height 7
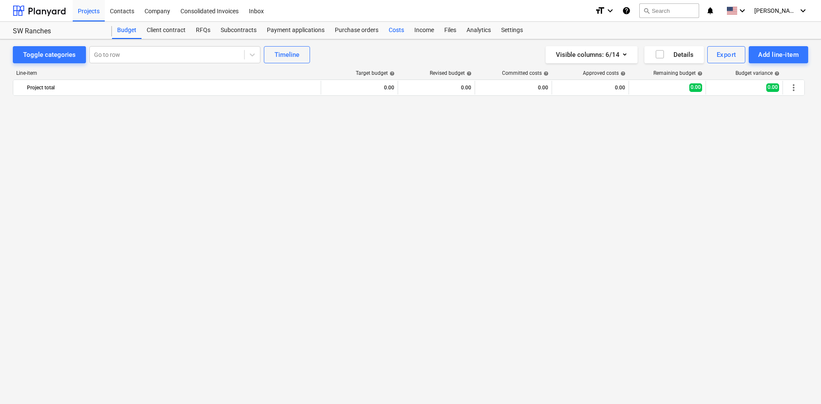
click at [388, 33] on div "Costs" at bounding box center [397, 30] width 26 height 17
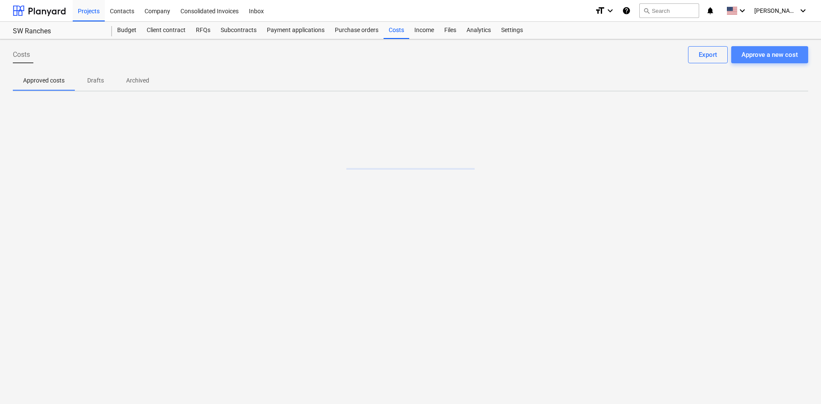
click at [776, 58] on div "Approve a new cost" at bounding box center [770, 54] width 56 height 11
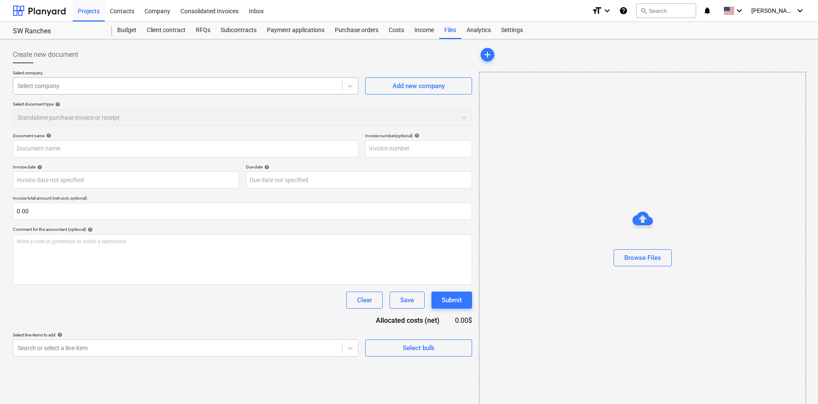
click at [82, 89] on div at bounding box center [178, 86] width 320 height 9
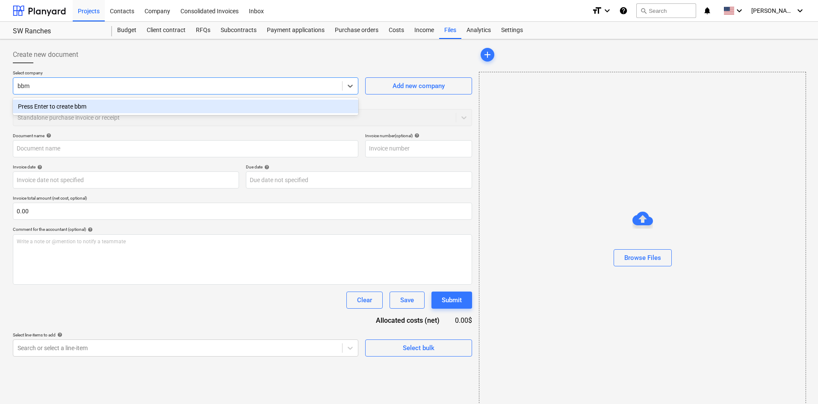
type input "bb"
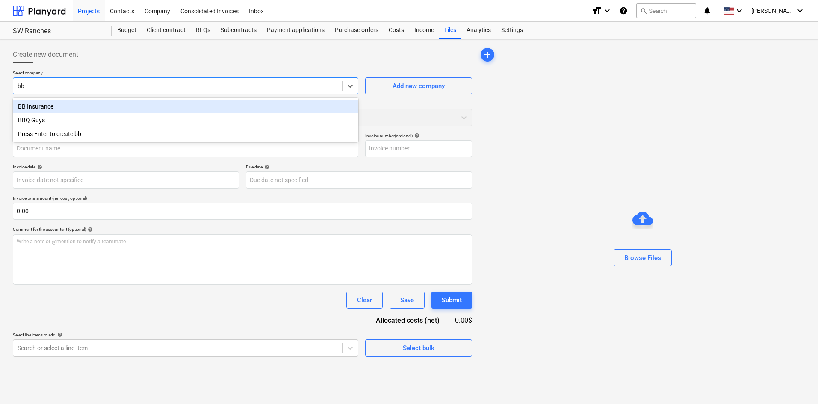
click at [108, 105] on div "BB Insurance" at bounding box center [186, 107] width 346 height 14
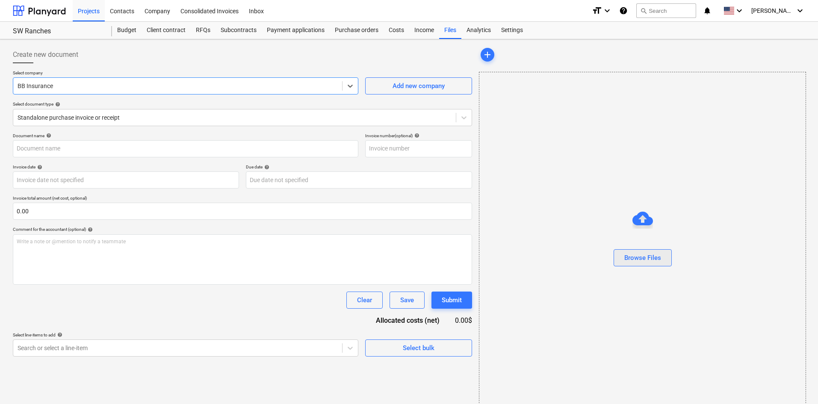
click at [649, 256] on div "Browse Files" at bounding box center [643, 257] width 37 height 11
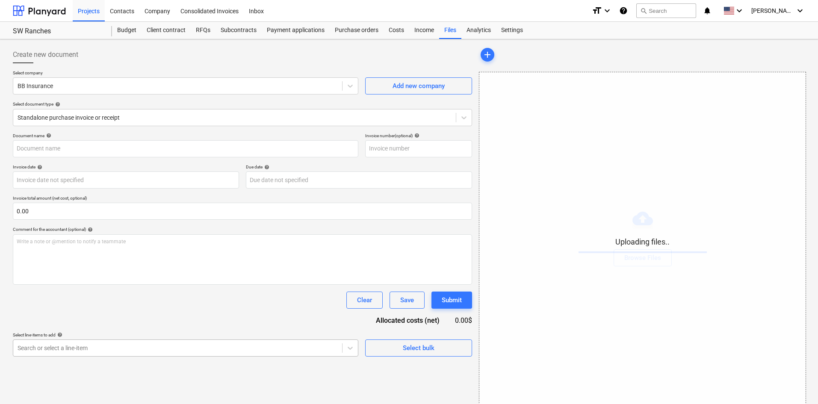
click at [166, 346] on body "Projects Contacts Company Consolidated Invoices Inbox format_size keyboard_arro…" at bounding box center [409, 202] width 818 height 404
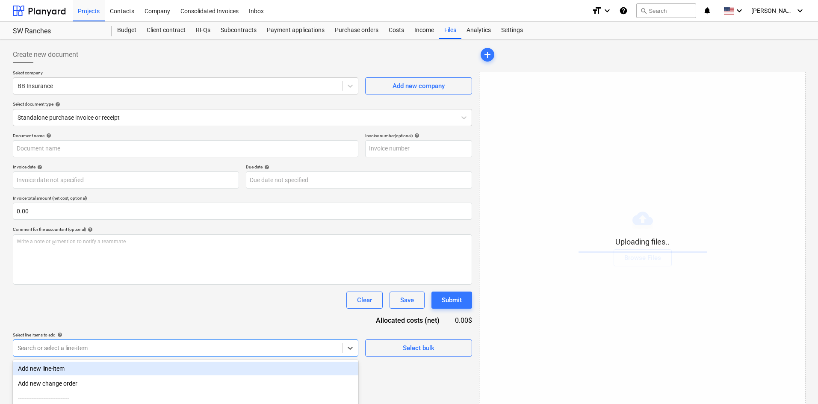
scroll to position [86, 0]
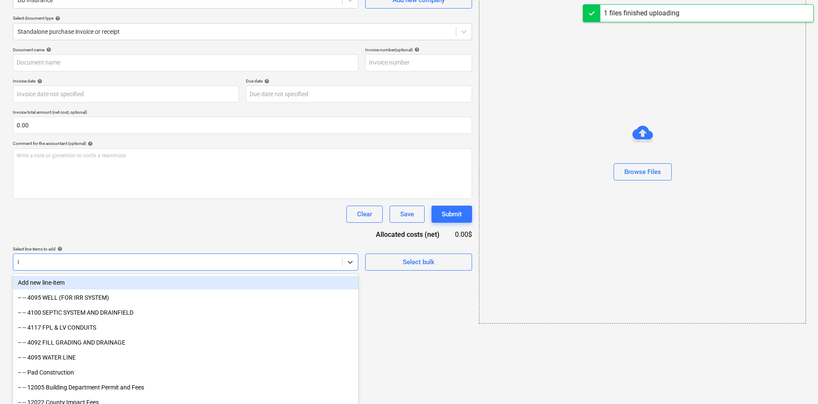
type input "in"
type input "BBMI (Insurance) [DATE].pdf"
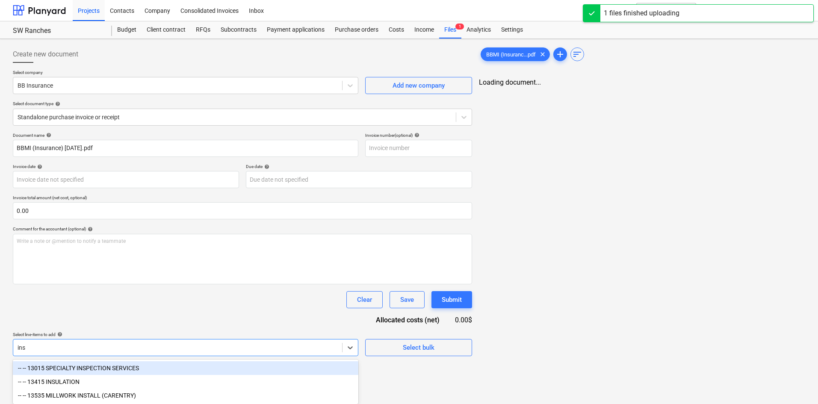
scroll to position [86, 0]
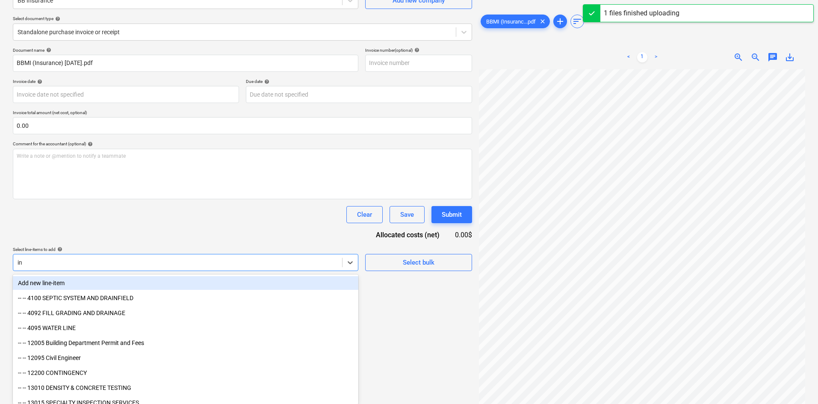
type input "i"
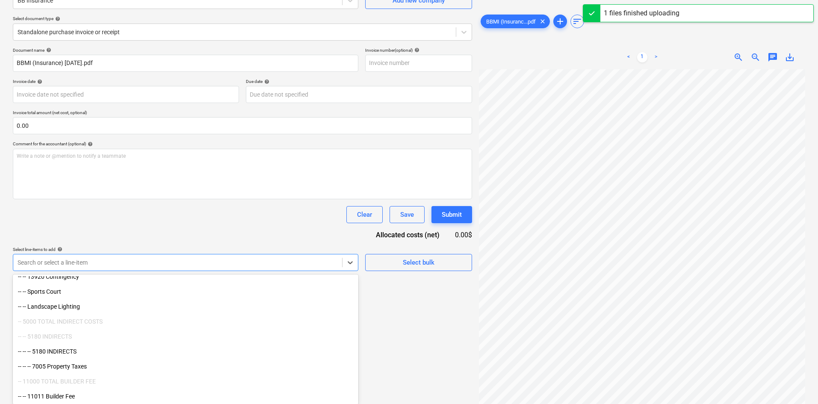
scroll to position [86, 0]
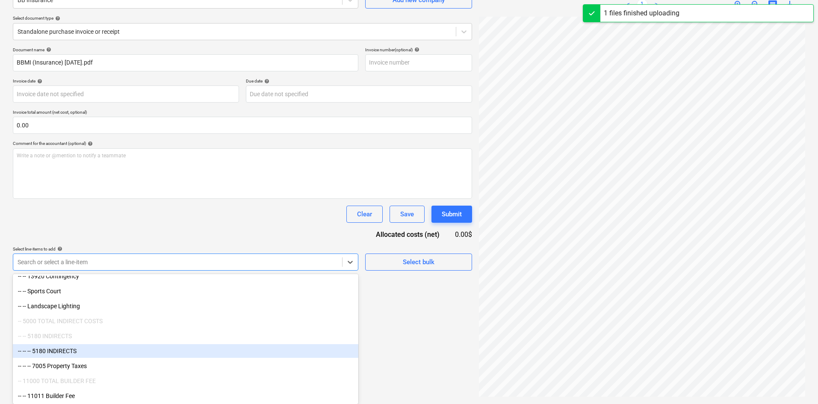
click at [108, 355] on div "-- -- -- 5180 INDIRECTS" at bounding box center [186, 351] width 346 height 14
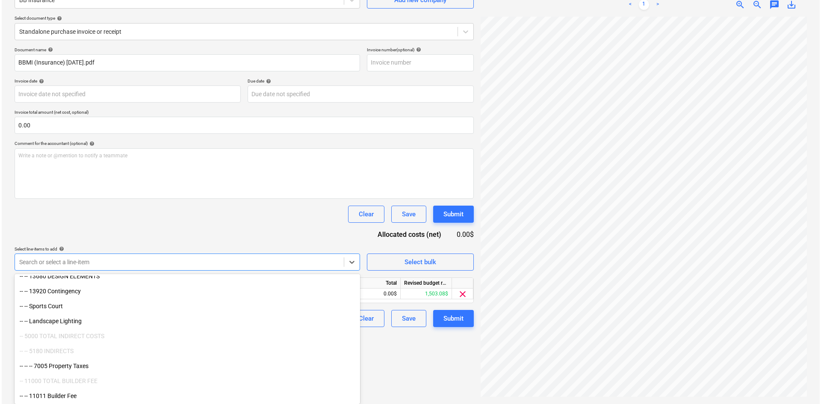
scroll to position [86, 0]
click at [205, 235] on div "Document name help BBMI (Insurance) [DATE].pdf Invoice number (optional) help I…" at bounding box center [242, 187] width 459 height 280
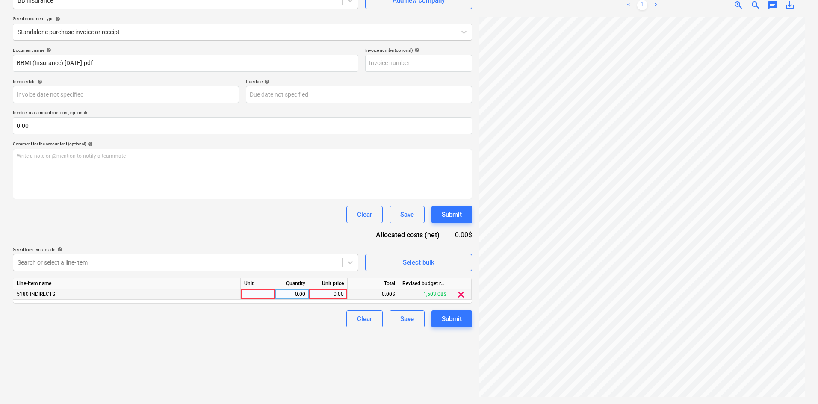
click at [335, 293] on div "0.00" at bounding box center [328, 294] width 31 height 11
type input "2186"
click at [343, 321] on div "Clear Save Submit" at bounding box center [406, 319] width 133 height 17
click at [450, 317] on div "Submit" at bounding box center [452, 319] width 20 height 11
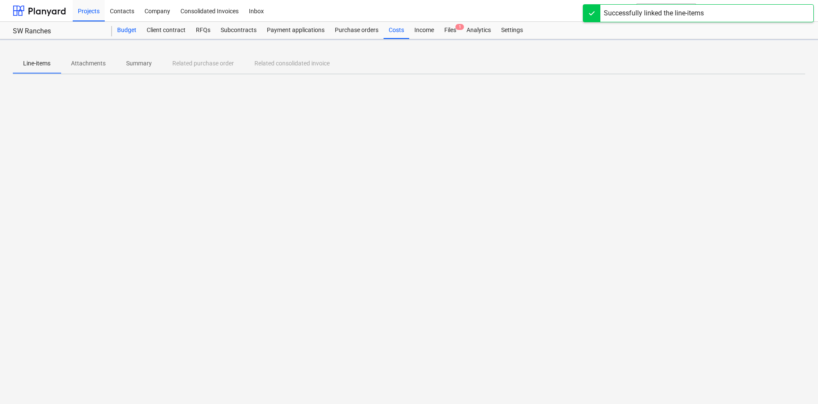
click at [129, 36] on div "Budget" at bounding box center [127, 30] width 30 height 17
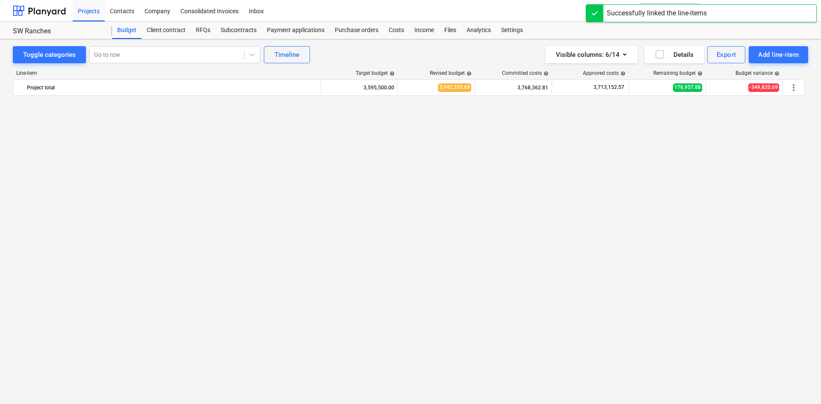
scroll to position [853, 0]
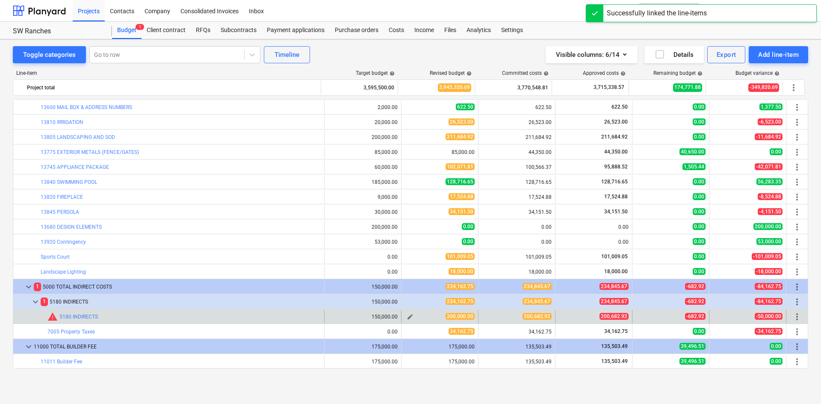
click at [409, 313] on button "edit" at bounding box center [410, 317] width 10 height 10
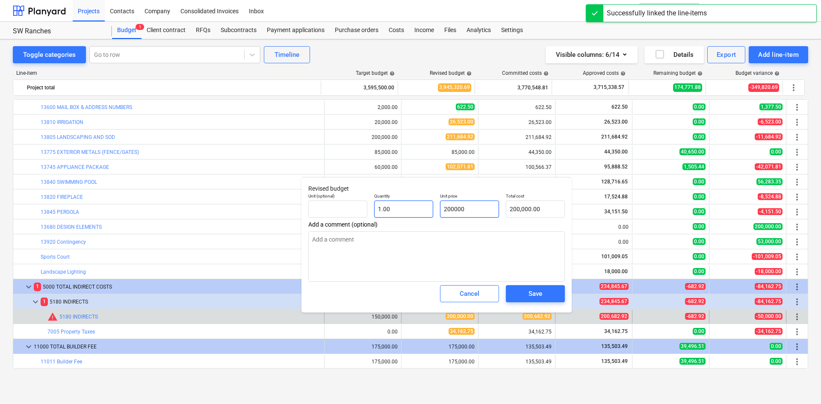
drag, startPoint x: 483, startPoint y: 208, endPoint x: 382, endPoint y: 216, distance: 100.9
click at [384, 216] on div "Unit (optional) Quantity 1.00 Unit price 200000 Total cost 200,000.00" at bounding box center [437, 205] width 264 height 31
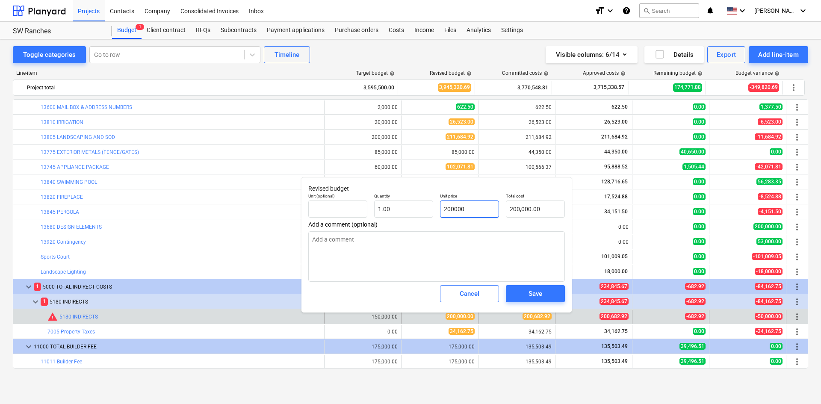
type input "2"
type textarea "x"
type input "2.00"
type input "20"
type textarea "x"
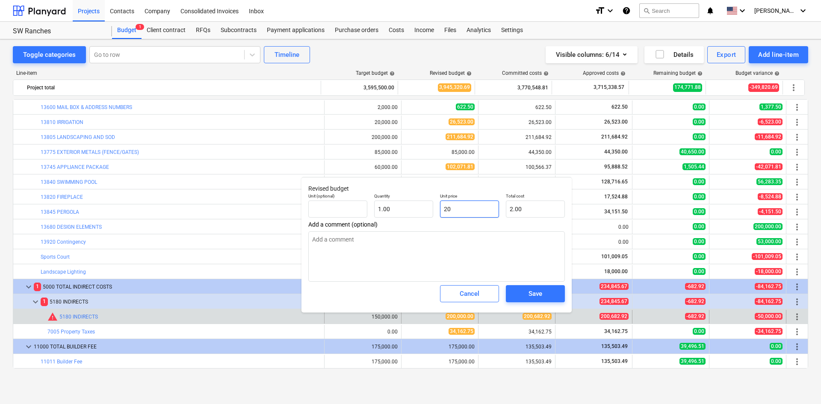
type input "20.00"
type input "200"
type textarea "x"
type input "200.00"
type input "2001"
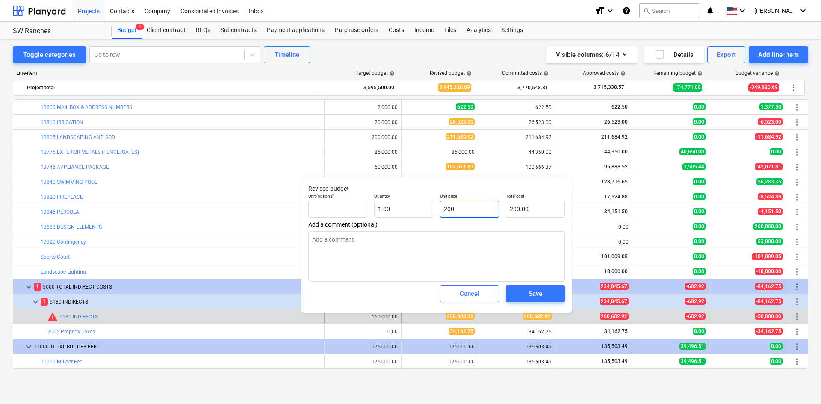
type textarea "x"
type input "2,001.00"
type input "20010"
type textarea "x"
type input "20,010.00"
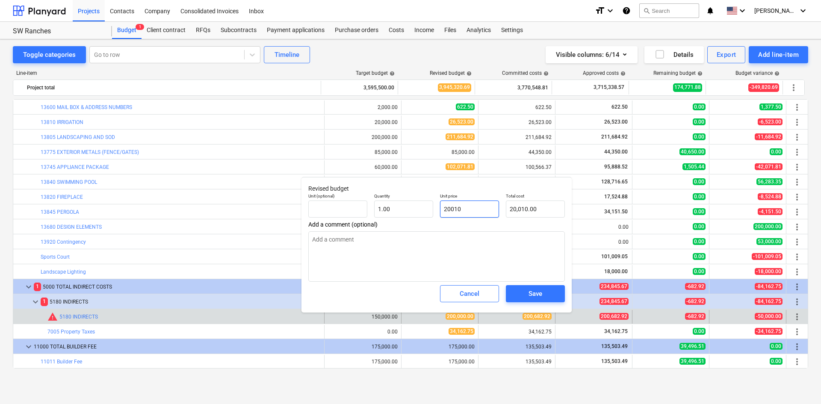
type input "200100"
type textarea "x"
type input "200,100.00"
type input "200100."
type textarea "x"
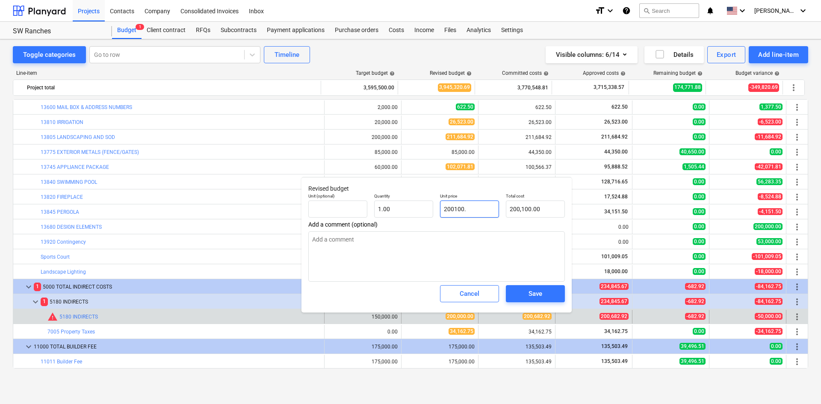
type input "200100.9"
type textarea "x"
type input "200,100.90"
type input "200100.92"
type textarea "x"
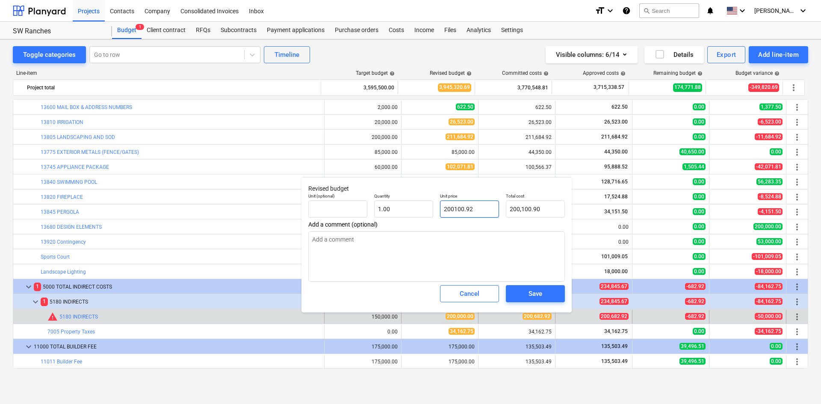
type input "200,100.92"
click at [542, 291] on div "Save" at bounding box center [536, 293] width 14 height 11
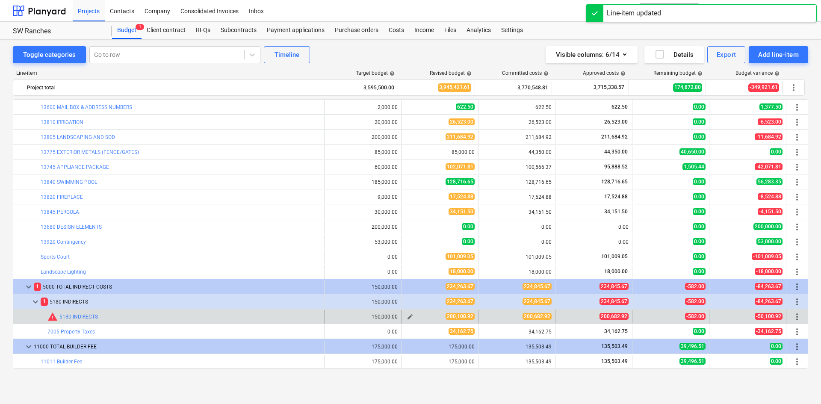
click at [408, 317] on span "edit" at bounding box center [410, 317] width 7 height 7
type textarea "x"
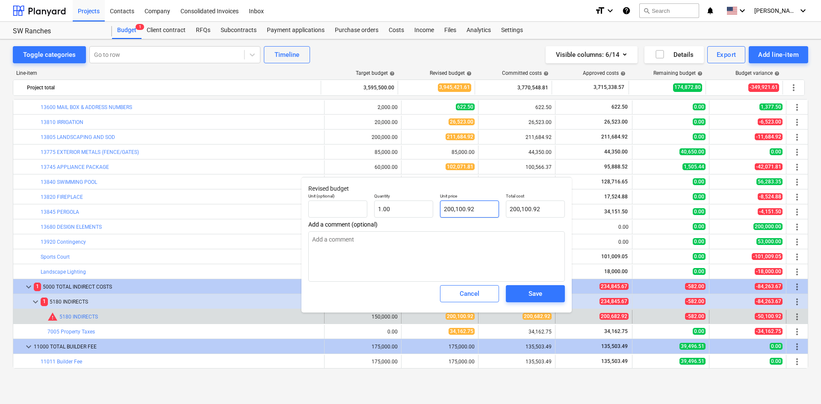
type input "200100.92"
click at [464, 209] on input "200100.92" at bounding box center [469, 209] width 59 height 17
drag, startPoint x: 455, startPoint y: 209, endPoint x: 463, endPoint y: 210, distance: 7.8
click at [463, 210] on input "200100.92" at bounding box center [469, 209] width 59 height 17
type textarea "x"
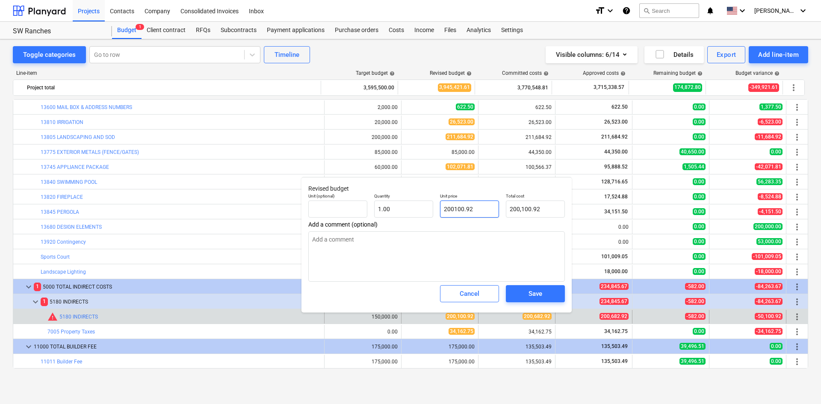
type input "2007.92"
type input "2,007.92"
type textarea "x"
type input "20078.92"
type input "20,078.92"
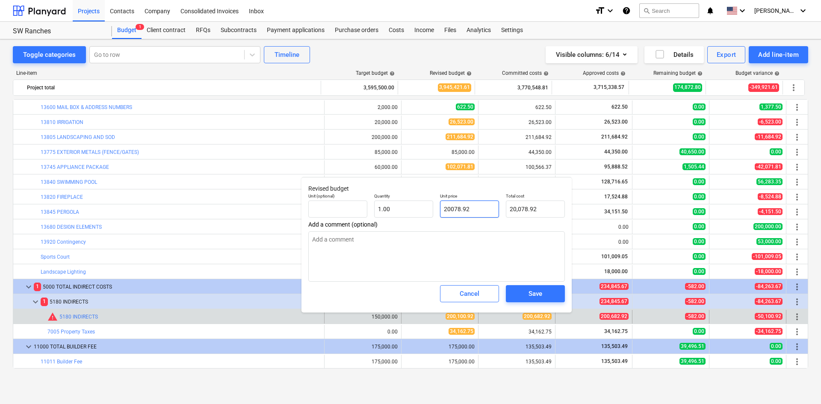
type textarea "x"
type input "200782.92"
type input "200,782.92"
type input "200782.92"
type textarea "x"
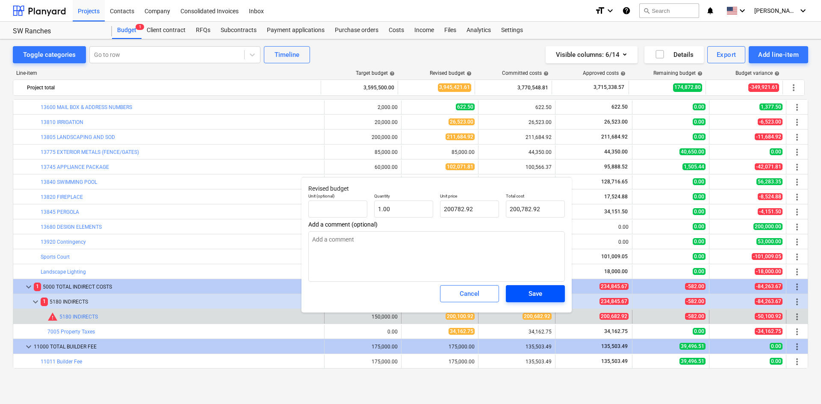
type input "200,782.92"
click at [527, 293] on span "Save" at bounding box center [535, 293] width 39 height 11
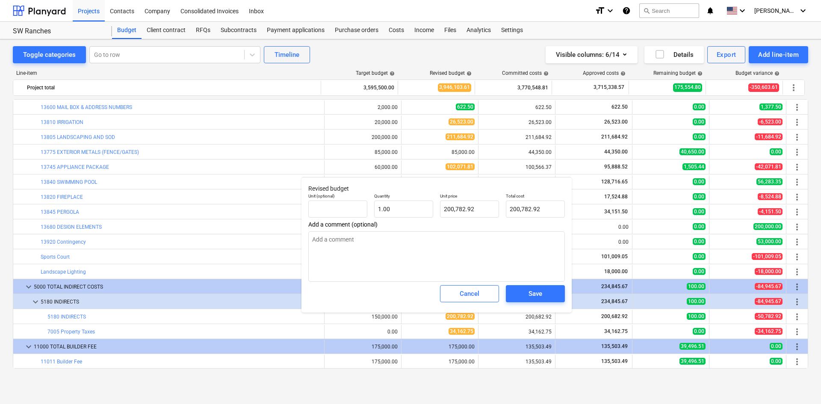
type textarea "x"
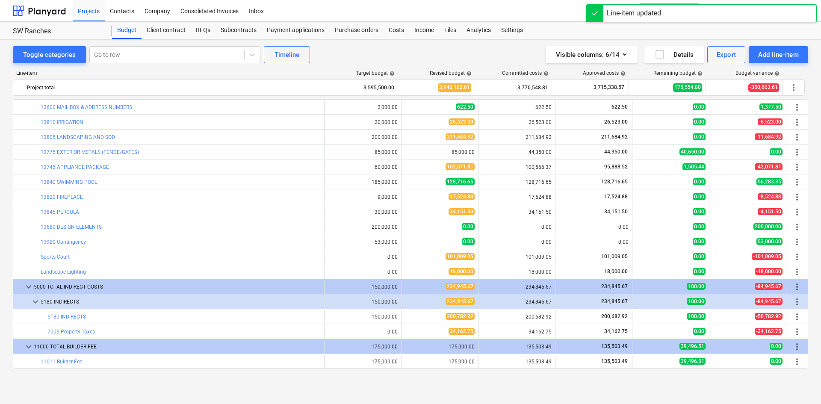
click at [478, 376] on div "Line-item Target budget help Revised budget help Committed costs help Approved …" at bounding box center [411, 221] width 796 height 316
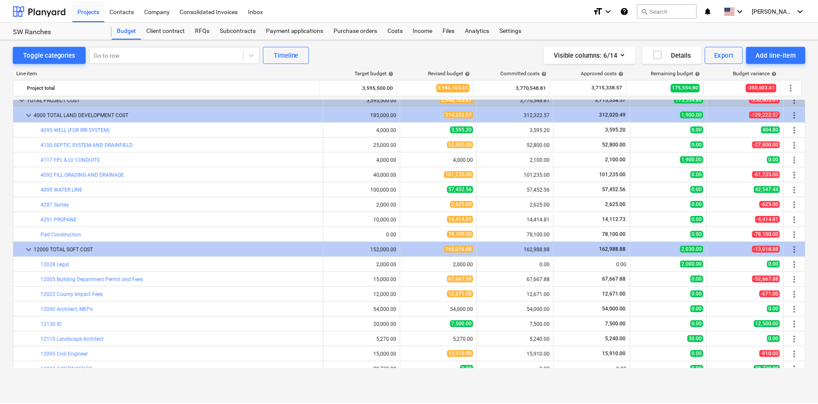
scroll to position [0, 0]
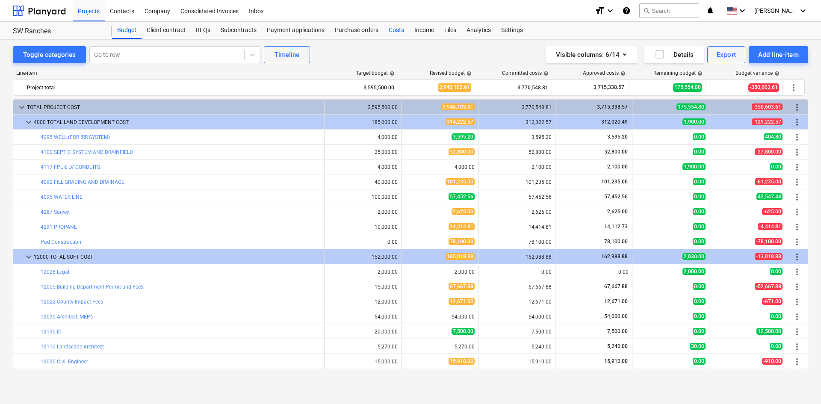
click at [394, 29] on div "Costs" at bounding box center [397, 30] width 26 height 17
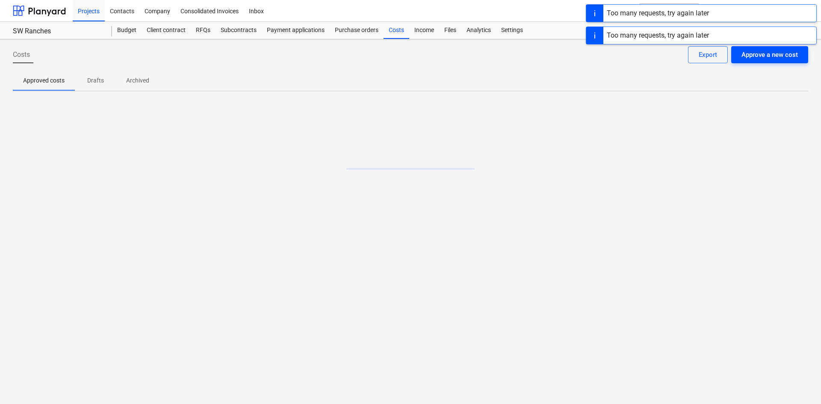
click at [772, 55] on div "Approve a new cost" at bounding box center [770, 54] width 56 height 11
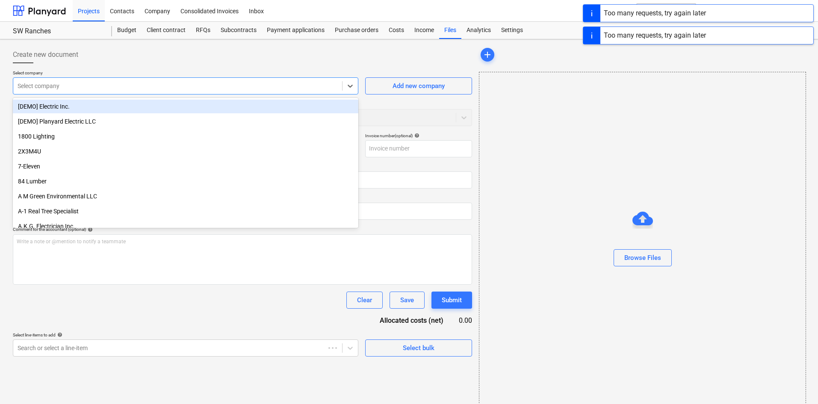
click at [151, 85] on div at bounding box center [178, 86] width 320 height 9
type input "car"
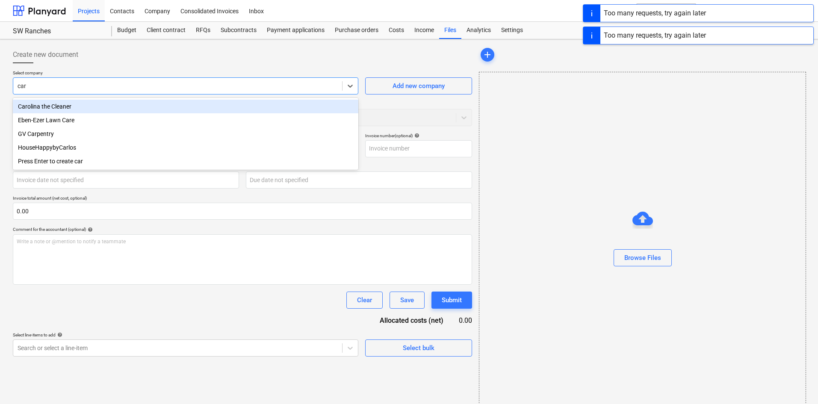
click at [169, 111] on div "Carolina the Cleaner" at bounding box center [186, 107] width 346 height 14
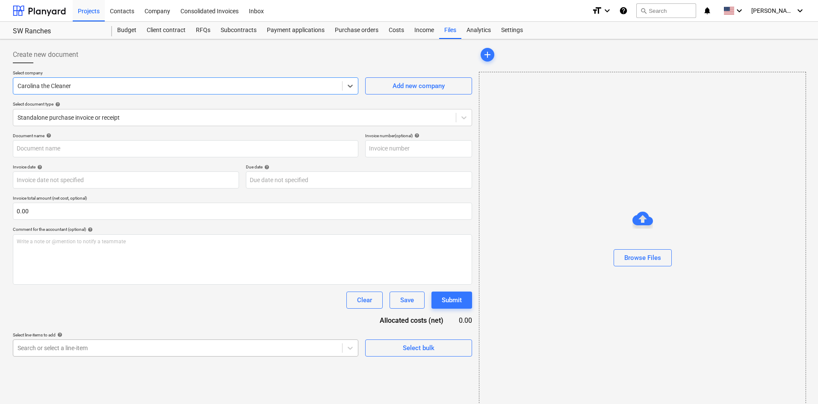
click at [197, 344] on body "Projects Contacts Company Consolidated Invoices Inbox format_size keyboard_arro…" at bounding box center [409, 202] width 818 height 404
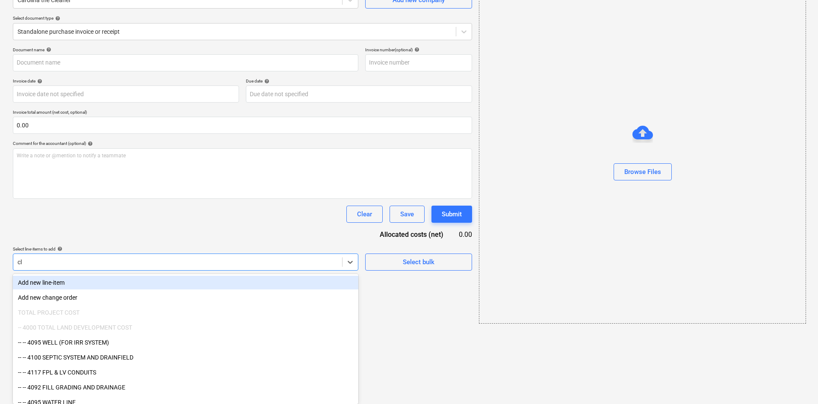
type input "clea"
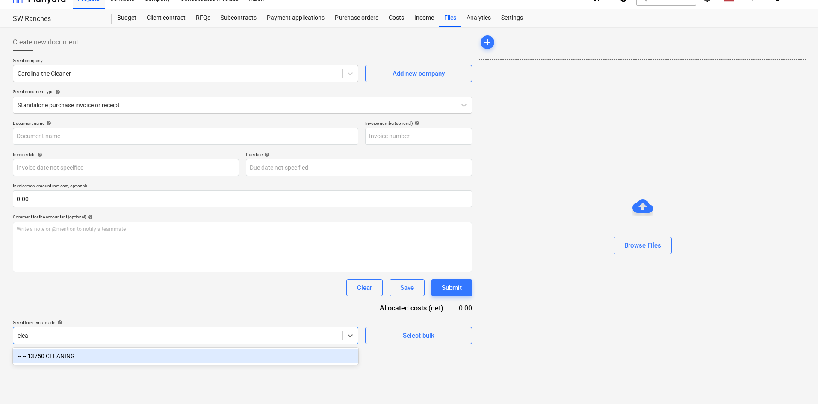
click at [237, 359] on div "-- -- 13750 CLEANING" at bounding box center [186, 356] width 346 height 14
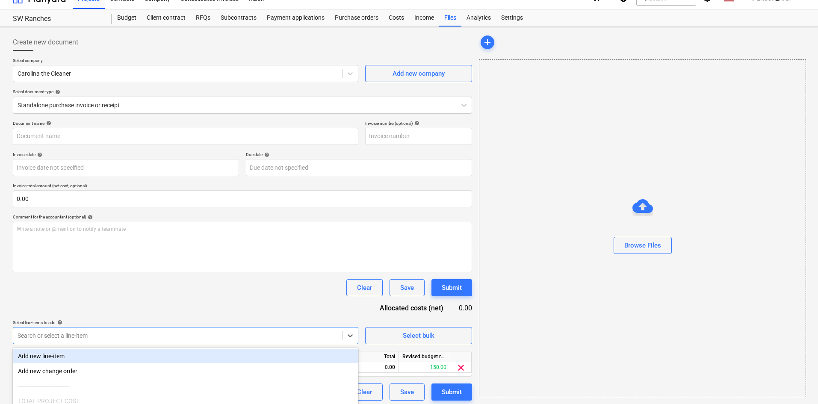
click at [258, 318] on div "Document name help Invoice number (optional) help Invoice date help Press the d…" at bounding box center [242, 261] width 459 height 280
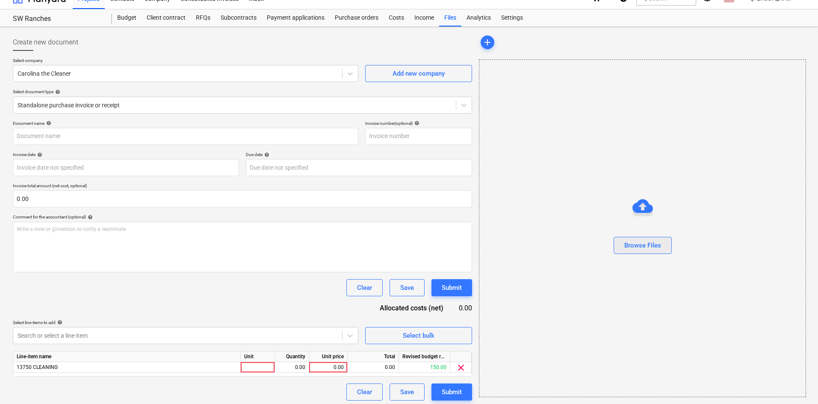
click at [632, 252] on button "Browse Files" at bounding box center [643, 245] width 58 height 17
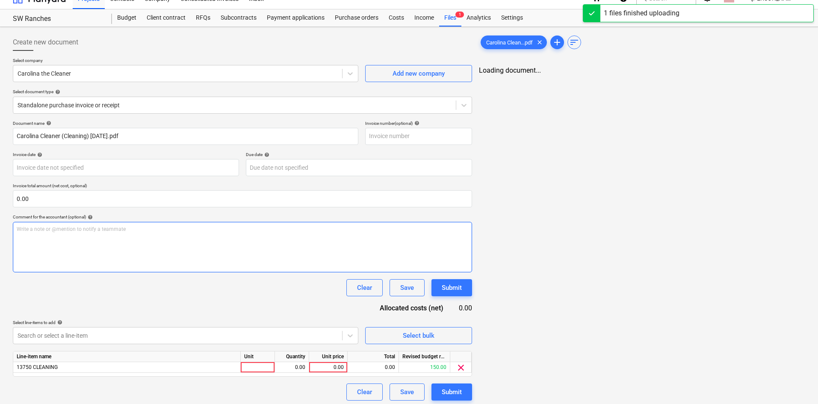
type input "Carolina Cleaner (Cleaning) [DATE].pdf"
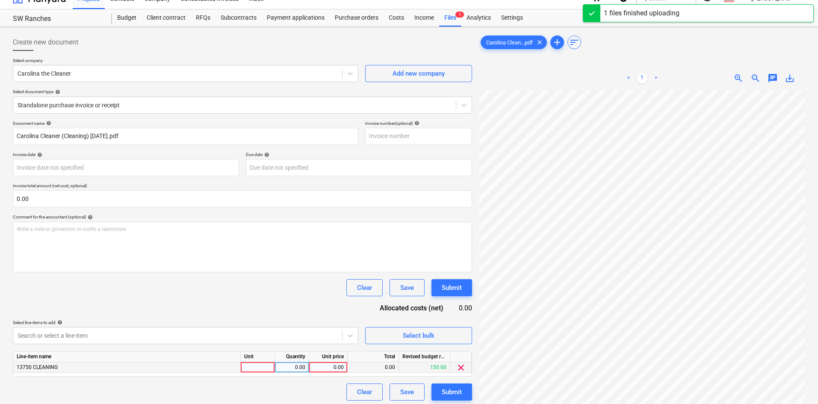
click at [329, 367] on div "0.00" at bounding box center [328, 367] width 31 height 11
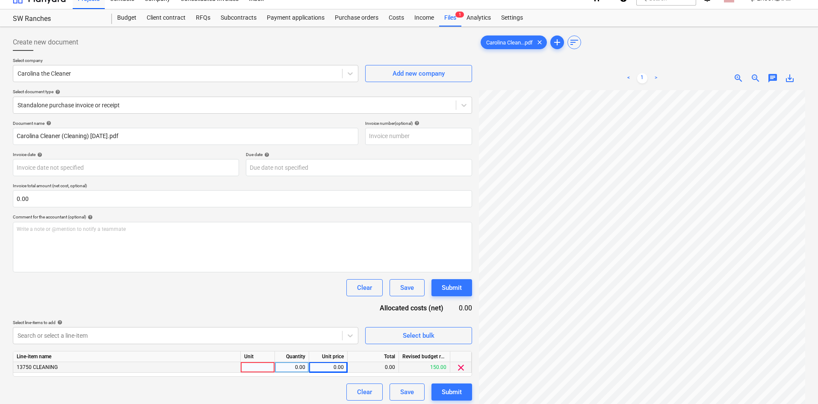
click at [321, 369] on div "0.00" at bounding box center [328, 367] width 31 height 11
type input "180"
click at [213, 295] on div "Clear Save Submit" at bounding box center [242, 287] width 459 height 17
click at [456, 394] on div "Submit" at bounding box center [452, 392] width 20 height 11
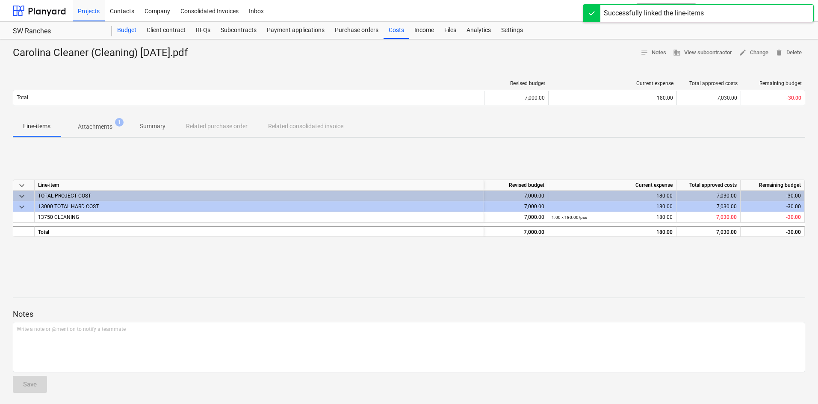
drag, startPoint x: 125, startPoint y: 34, endPoint x: 131, endPoint y: 34, distance: 6.4
click at [125, 34] on div "Budget" at bounding box center [127, 30] width 30 height 17
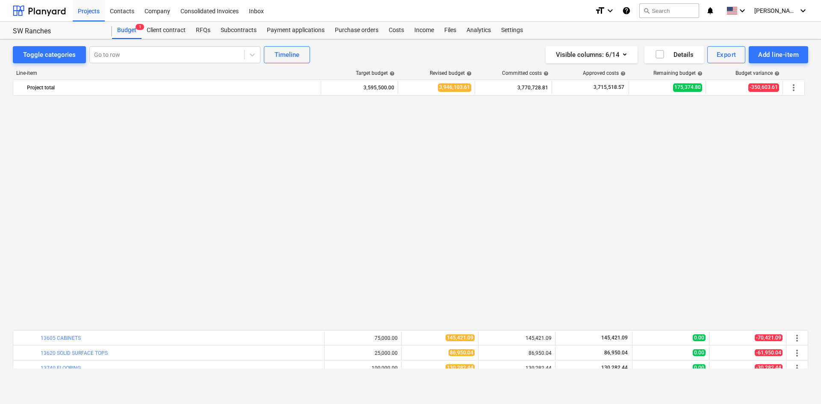
scroll to position [684, 0]
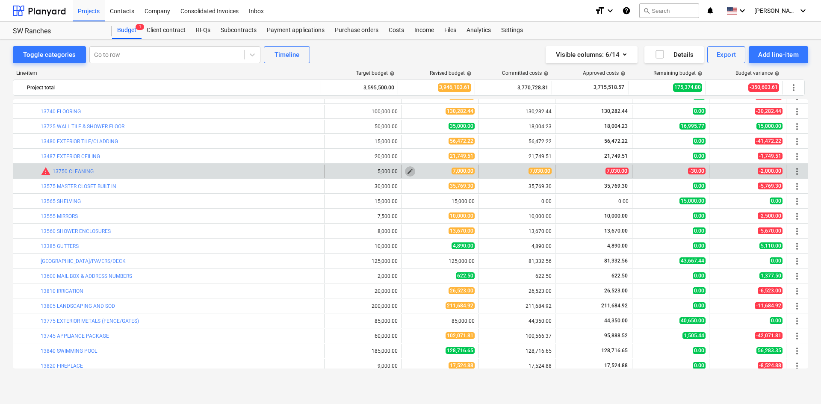
click at [410, 172] on span "edit" at bounding box center [410, 171] width 7 height 7
type textarea "x"
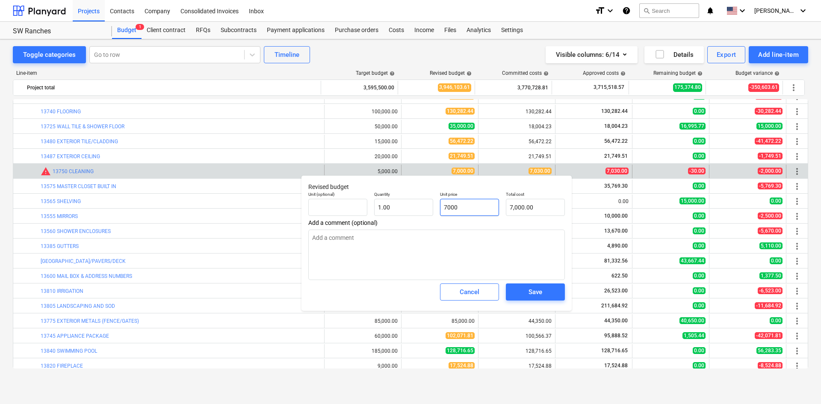
type input "7000"
drag, startPoint x: 489, startPoint y: 209, endPoint x: 389, endPoint y: 207, distance: 99.7
click at [389, 207] on div "Unit (optional) Quantity 1.00 Unit price 7000 Total cost 7,000.00" at bounding box center [437, 203] width 264 height 31
type textarea "x"
type input "7"
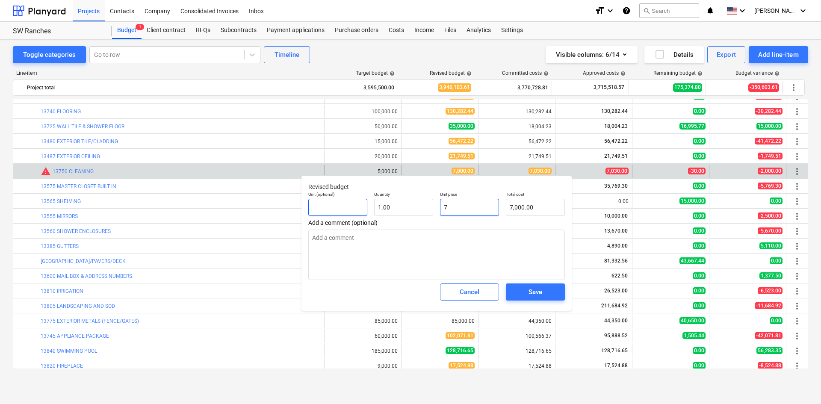
type input "7.00"
type input "70"
type textarea "x"
type input "70.00"
type textarea "x"
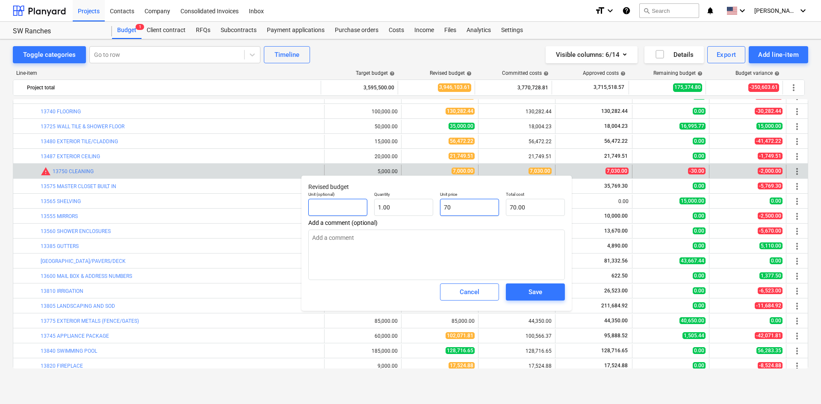
type input "703"
type input "703.00"
type textarea "x"
type input "7030"
type input "7,030.00"
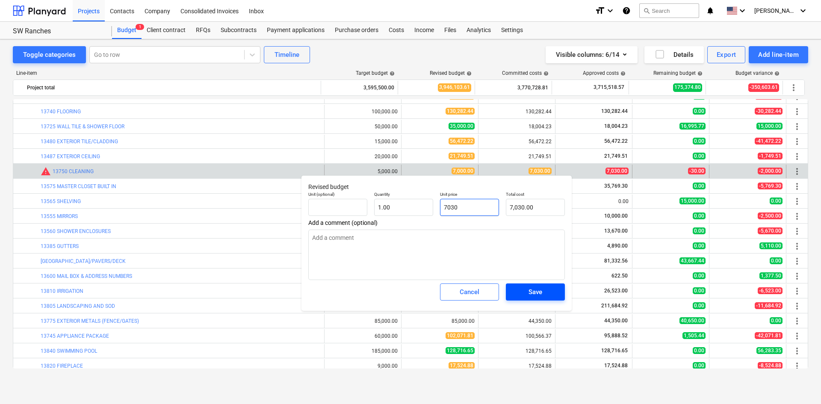
type input "7030"
type textarea "x"
type input "7,030.00"
click at [537, 294] on div "Save" at bounding box center [536, 292] width 14 height 11
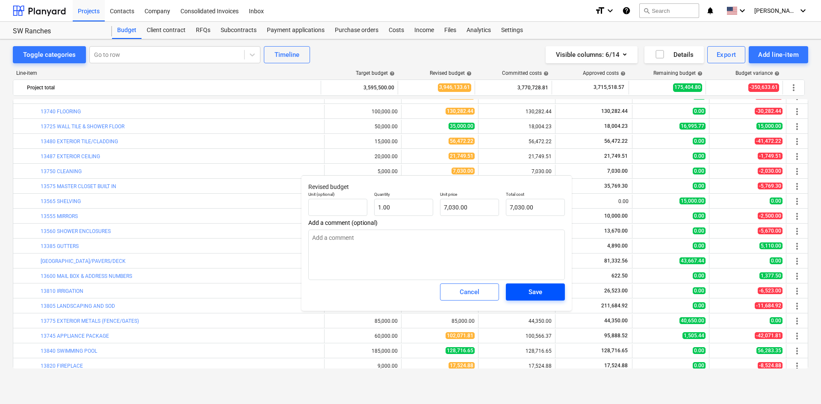
type textarea "x"
